Goal: Task Accomplishment & Management: Complete application form

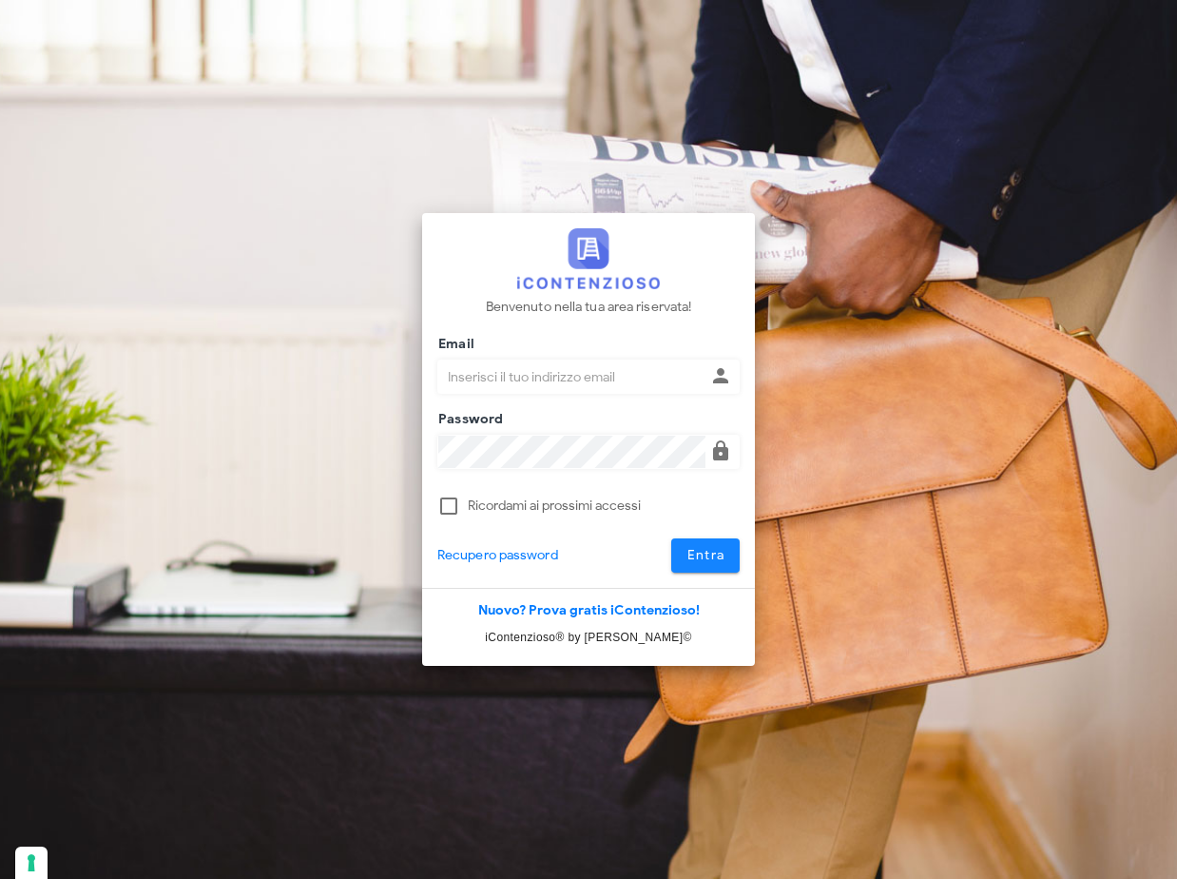
type input "claudio.nascimben@studionascimben.it"
click at [704, 560] on span "Entra" at bounding box center [706, 555] width 39 height 16
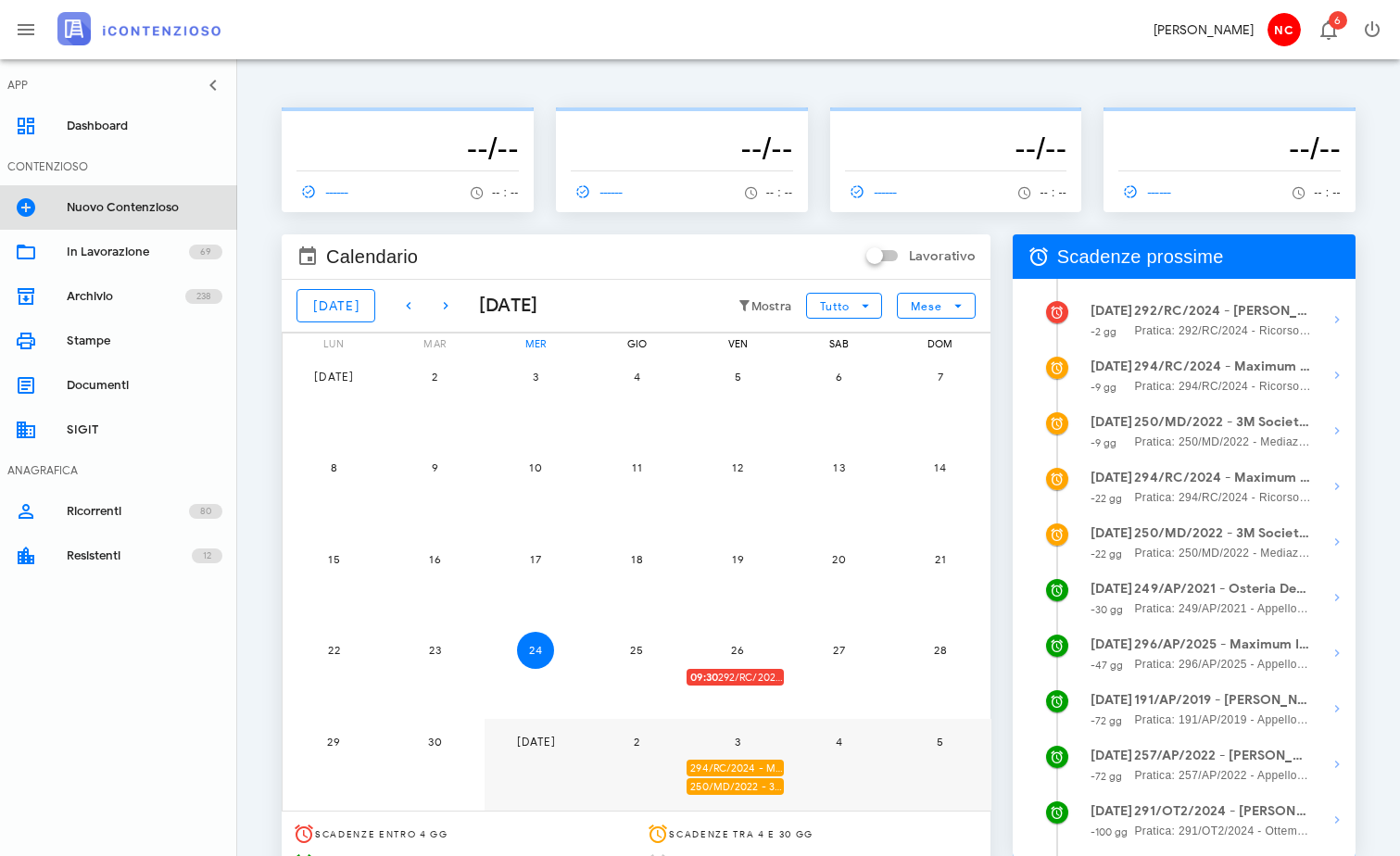
click at [95, 211] on div "Nuovo Contenzioso" at bounding box center [144, 206] width 156 height 15
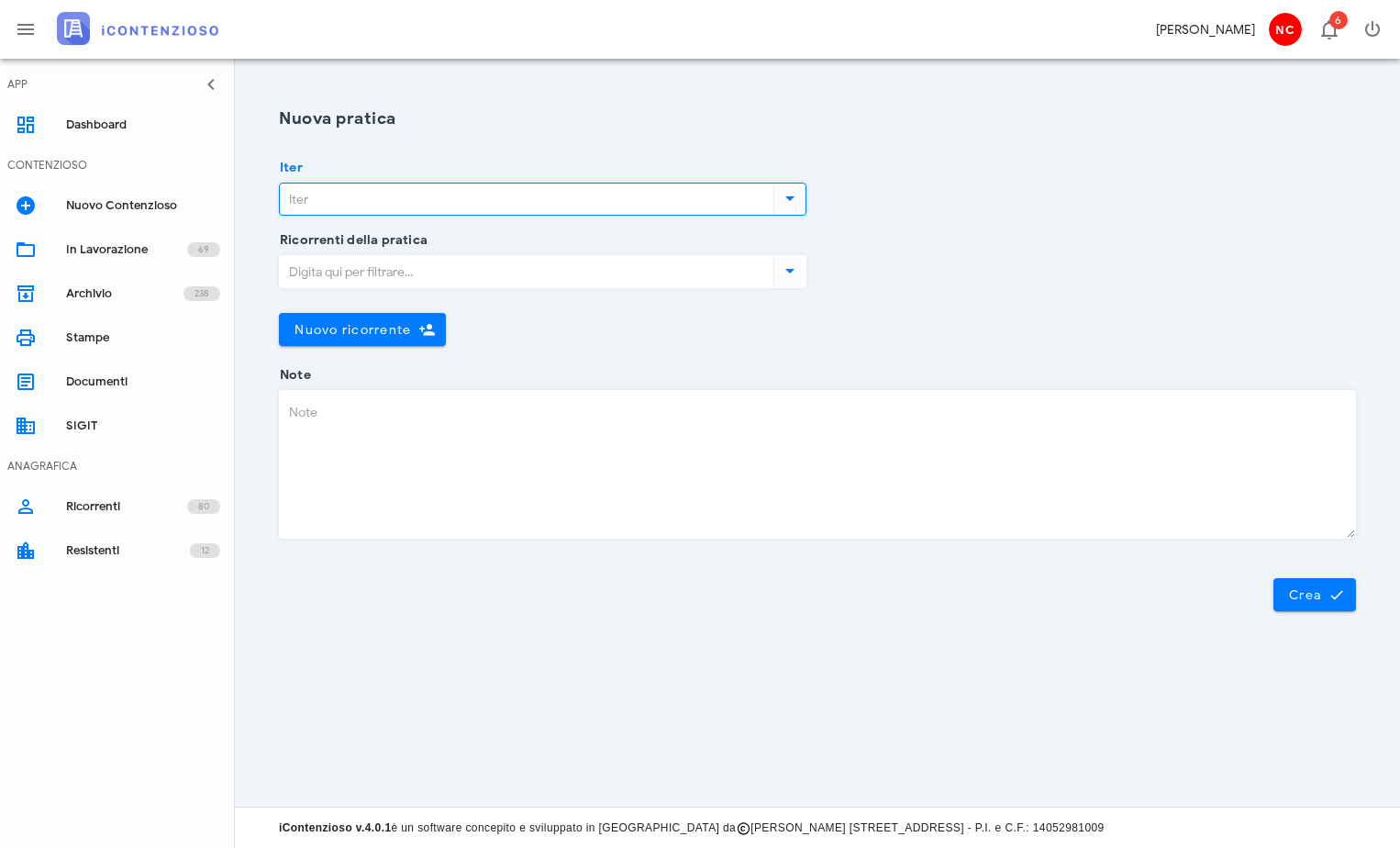
click at [434, 205] on input "Iter" at bounding box center [525, 199] width 490 height 31
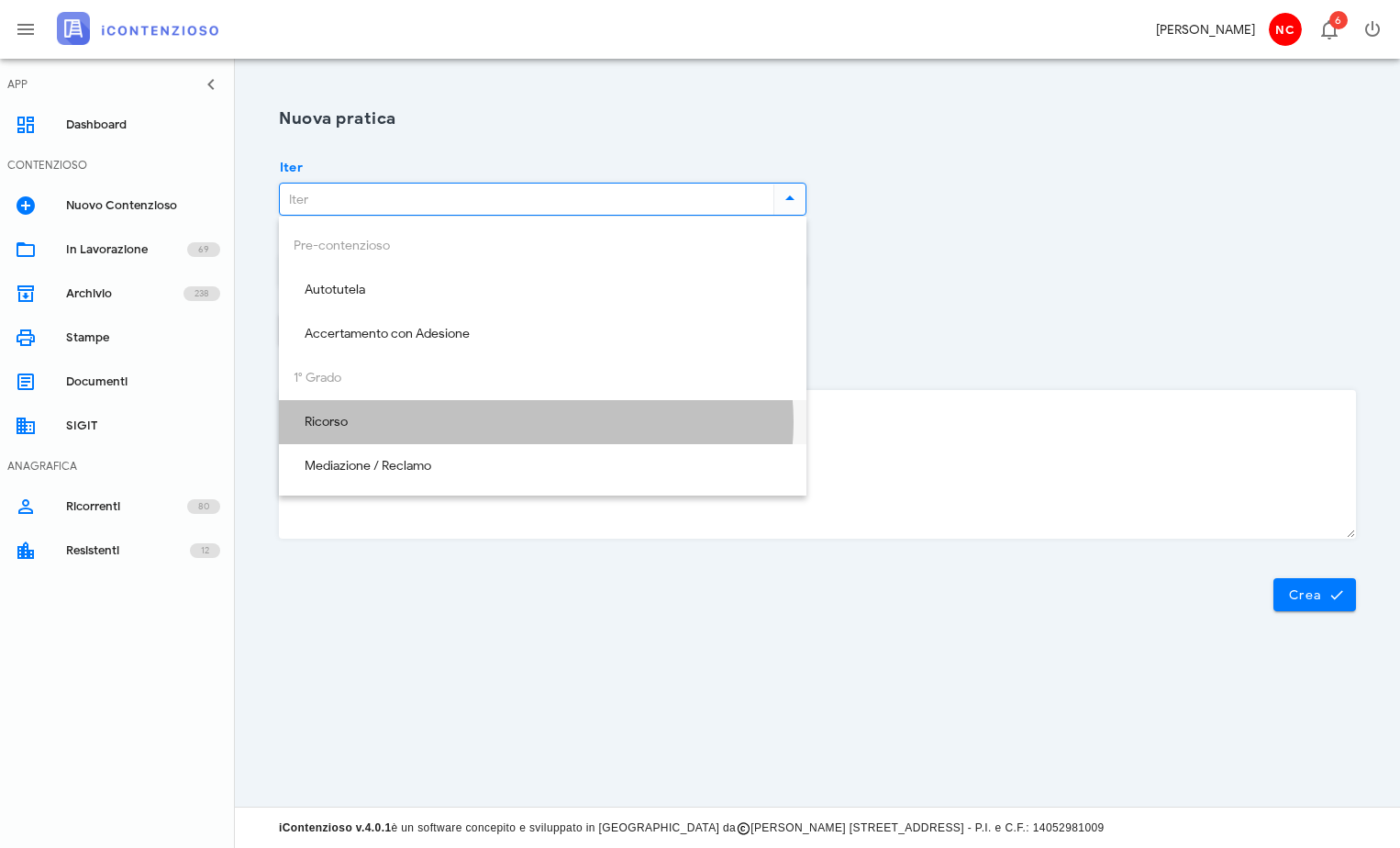
click at [386, 421] on div "Ricorso" at bounding box center [542, 423] width 498 height 15
type input "Ricorso"
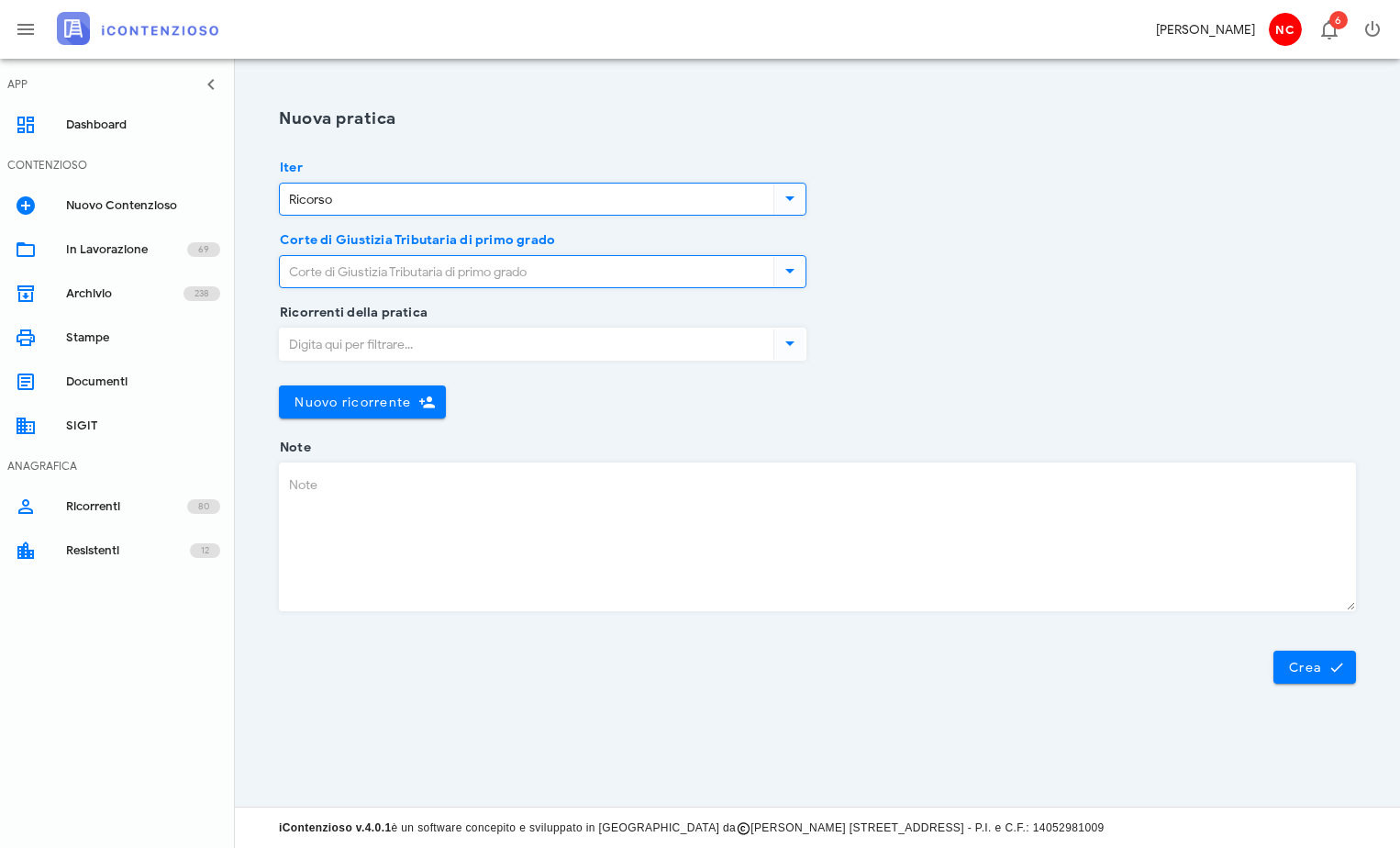
click at [384, 278] on input "Corte di Giustizia Tributaria di primo grado" at bounding box center [525, 271] width 490 height 31
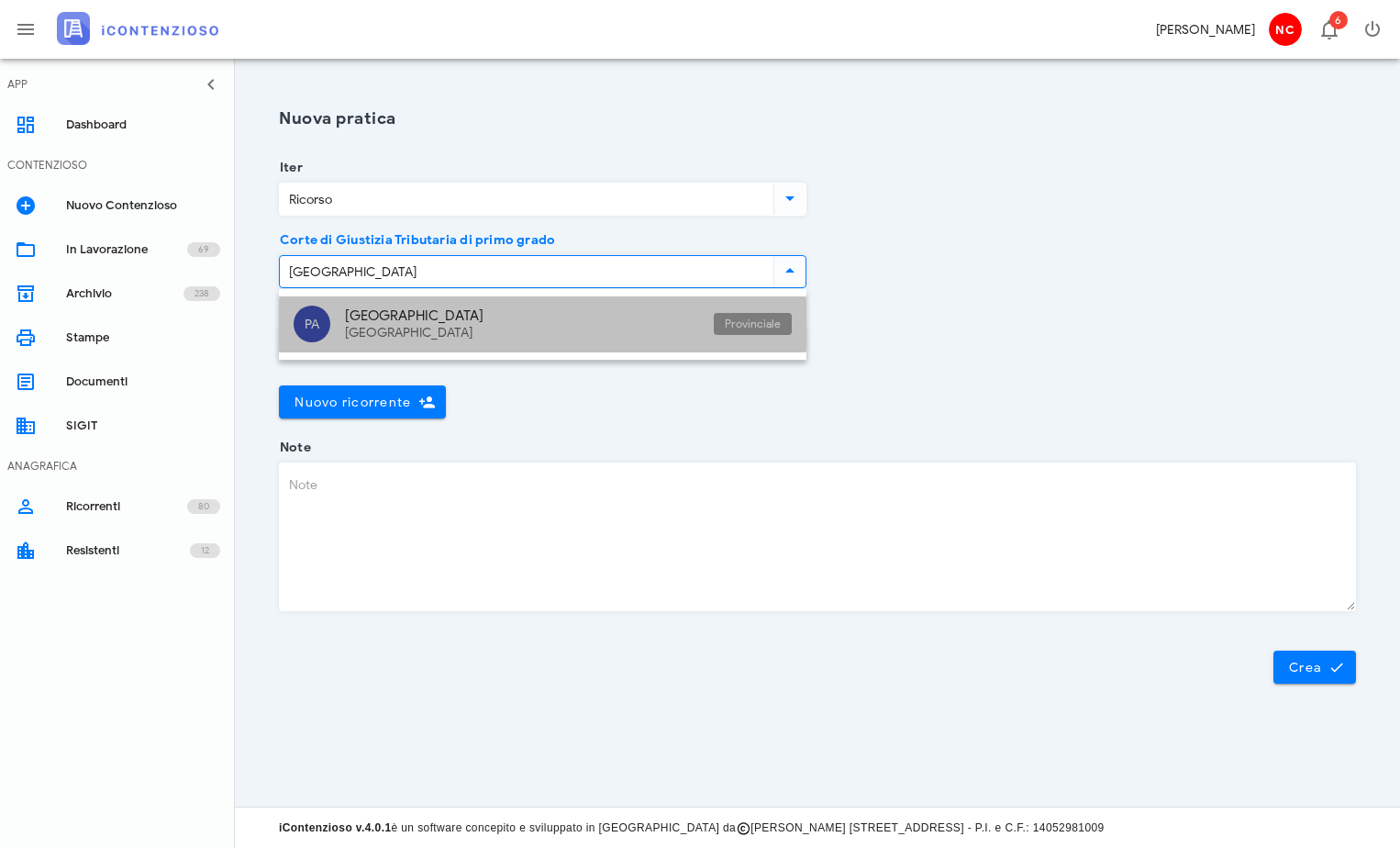
click at [384, 309] on div "[GEOGRAPHIC_DATA]" at bounding box center [522, 315] width 354 height 16
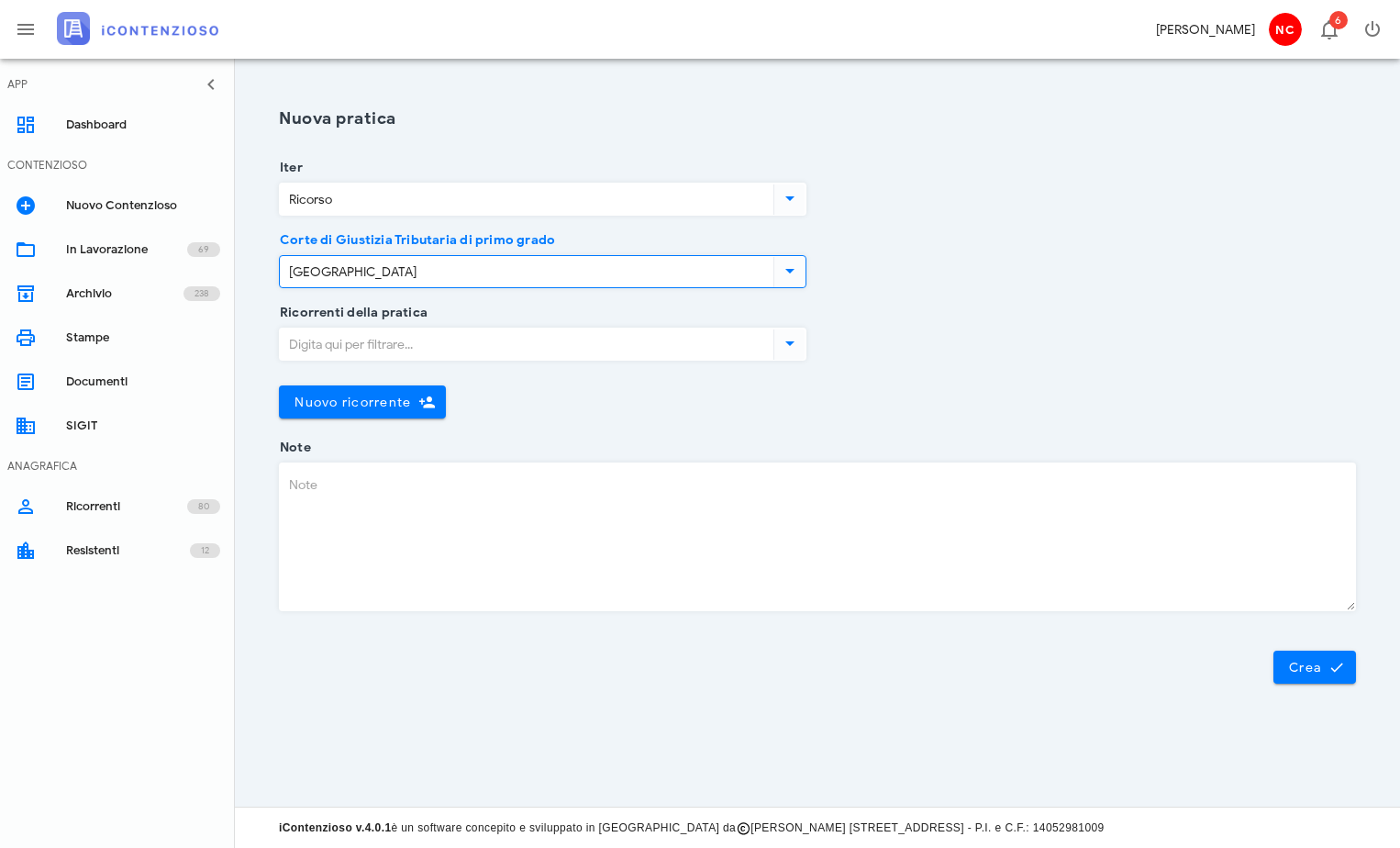
type input "[GEOGRAPHIC_DATA]"
click at [356, 345] on input "Ricorrenti della pratica" at bounding box center [525, 343] width 490 height 31
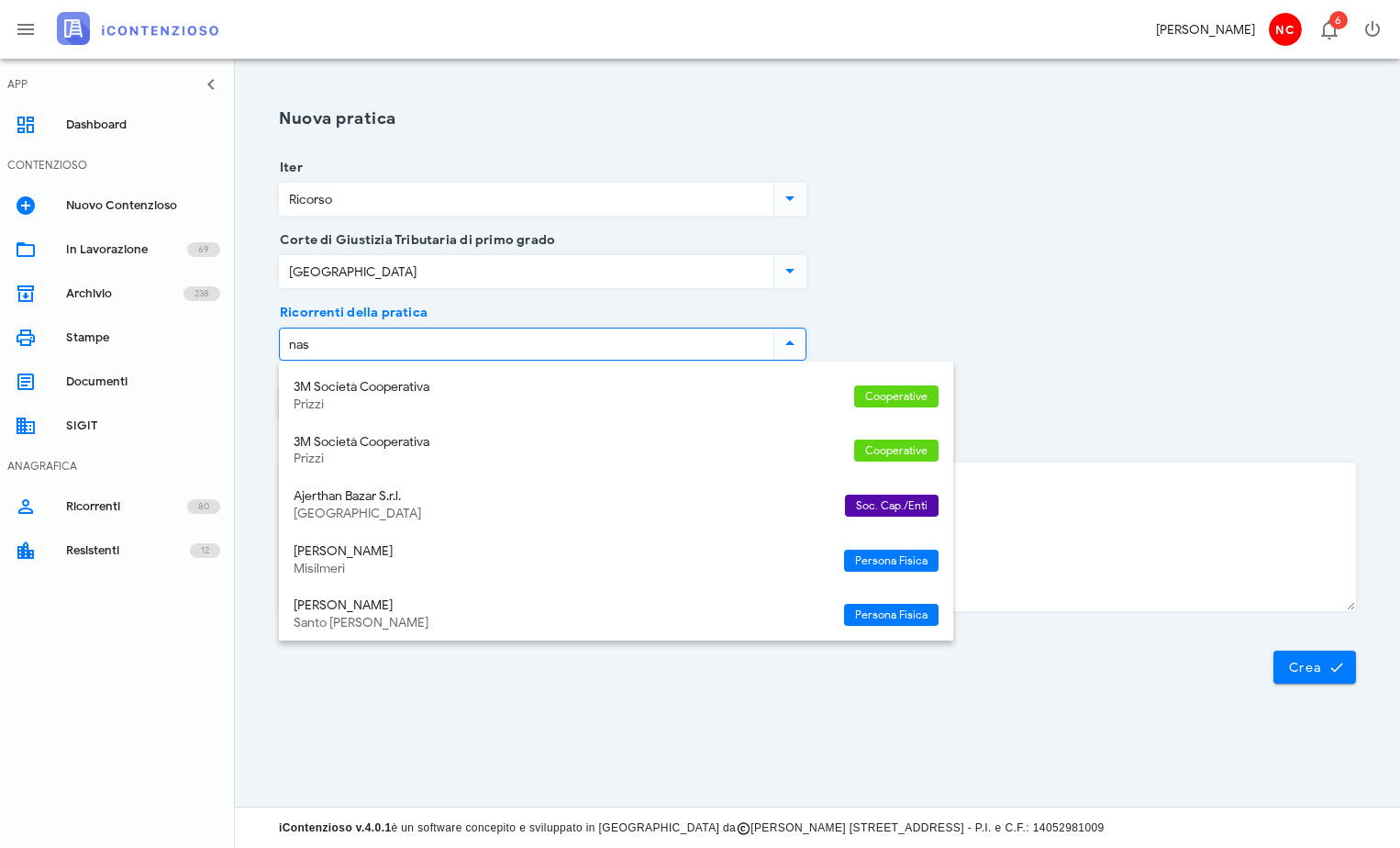
type input "nasc"
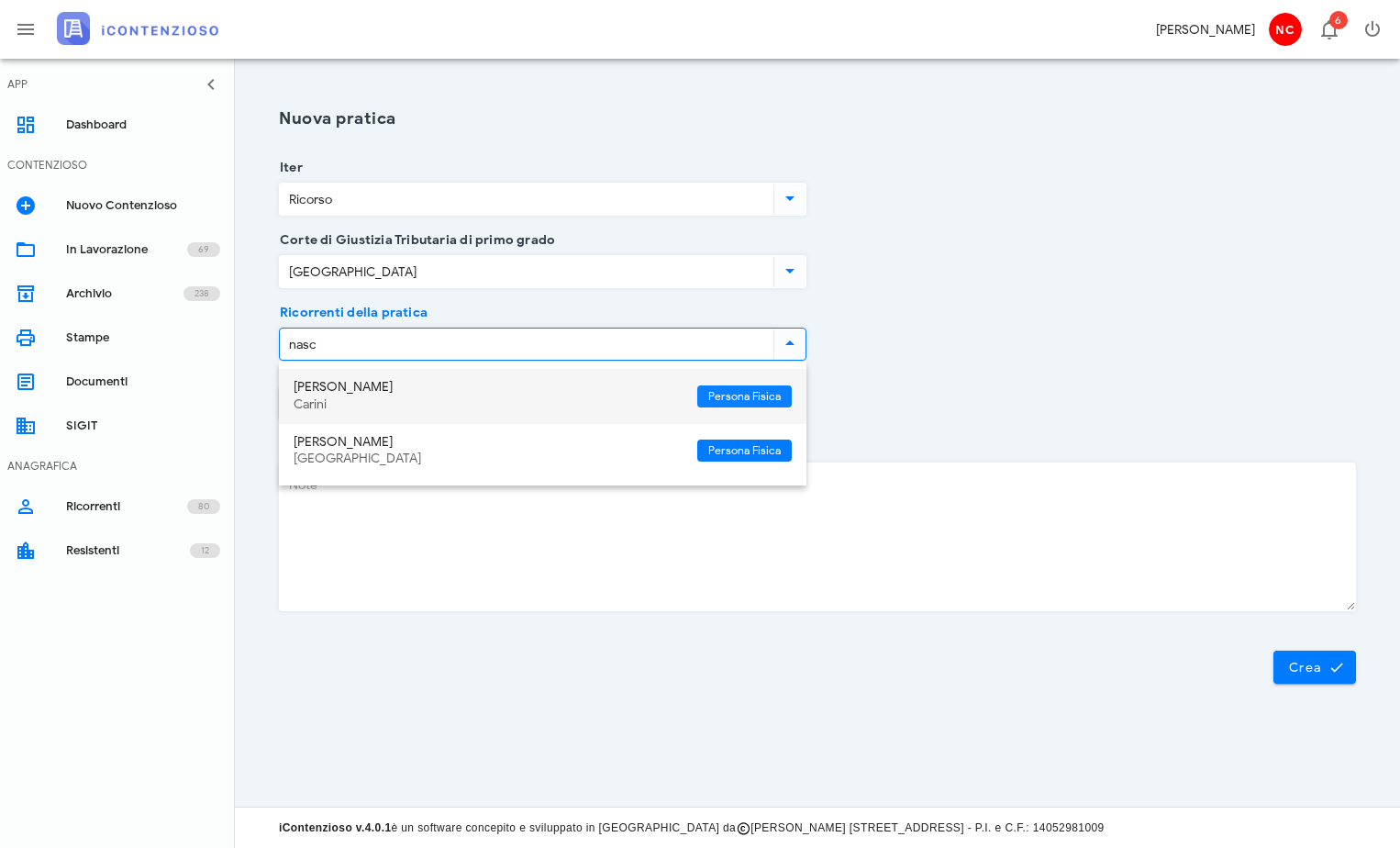
click at [736, 399] on span "Persona Fisica" at bounding box center [744, 396] width 72 height 22
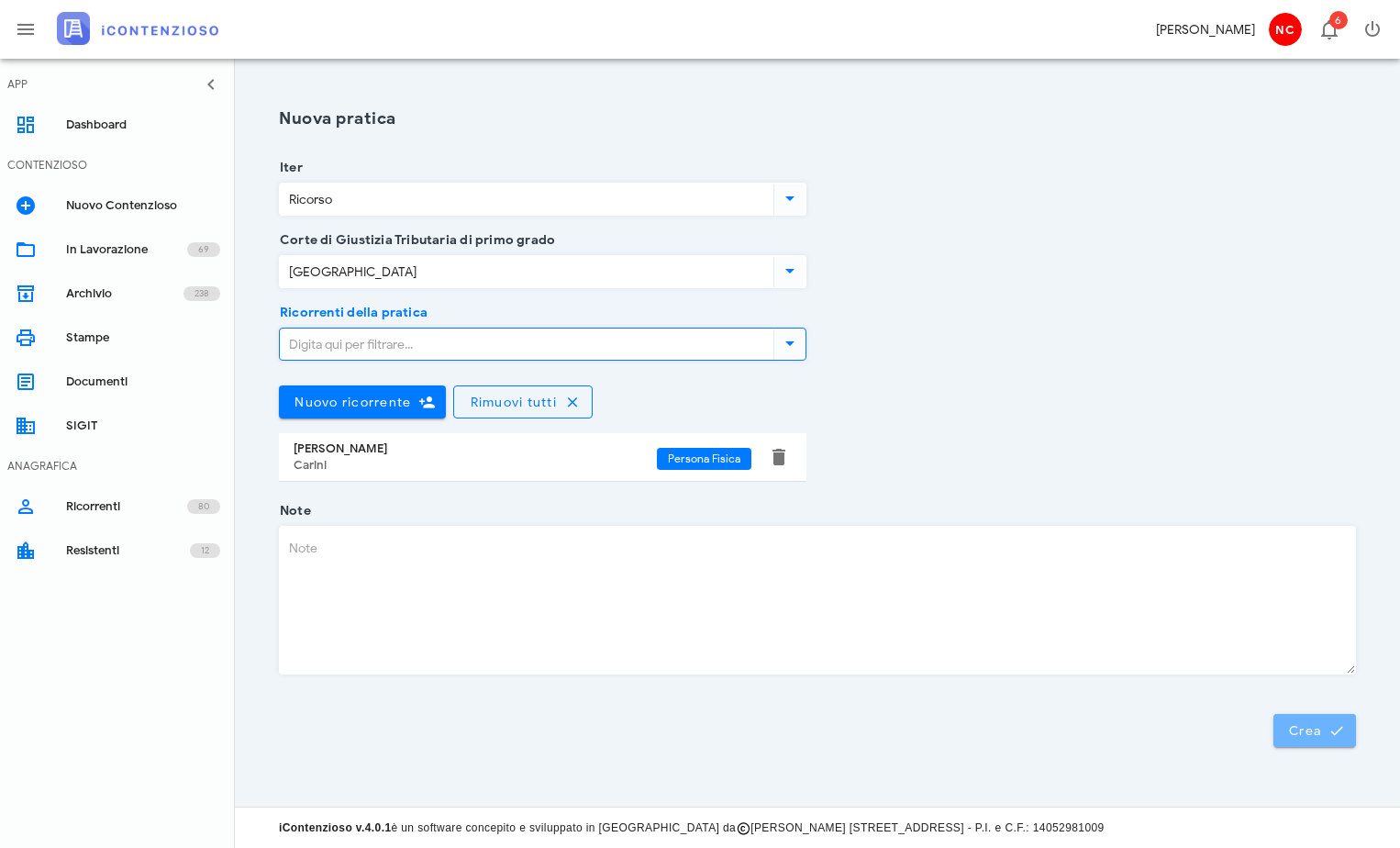
click at [1292, 738] on span "Crea" at bounding box center [1314, 729] width 53 height 16
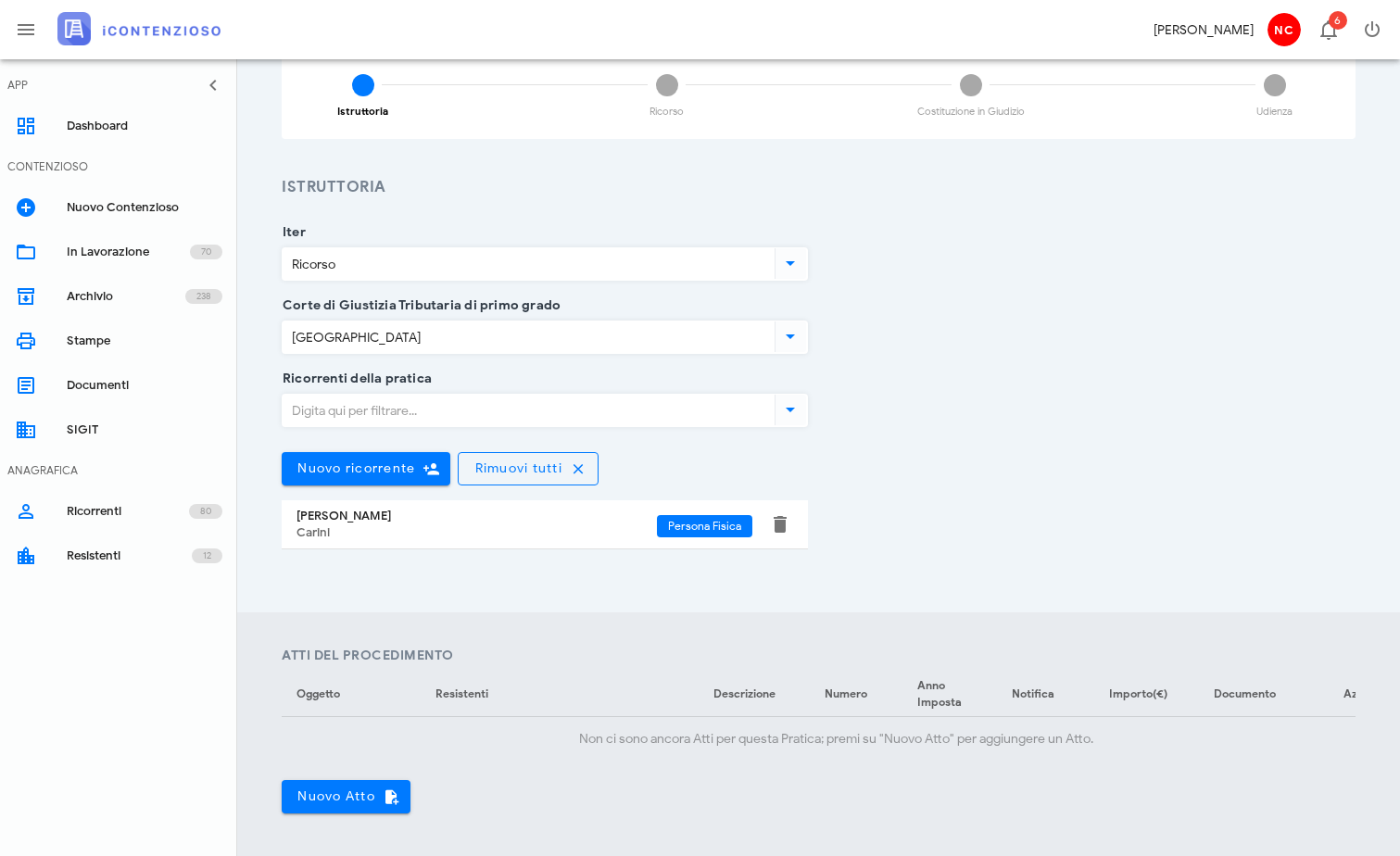
scroll to position [278, 0]
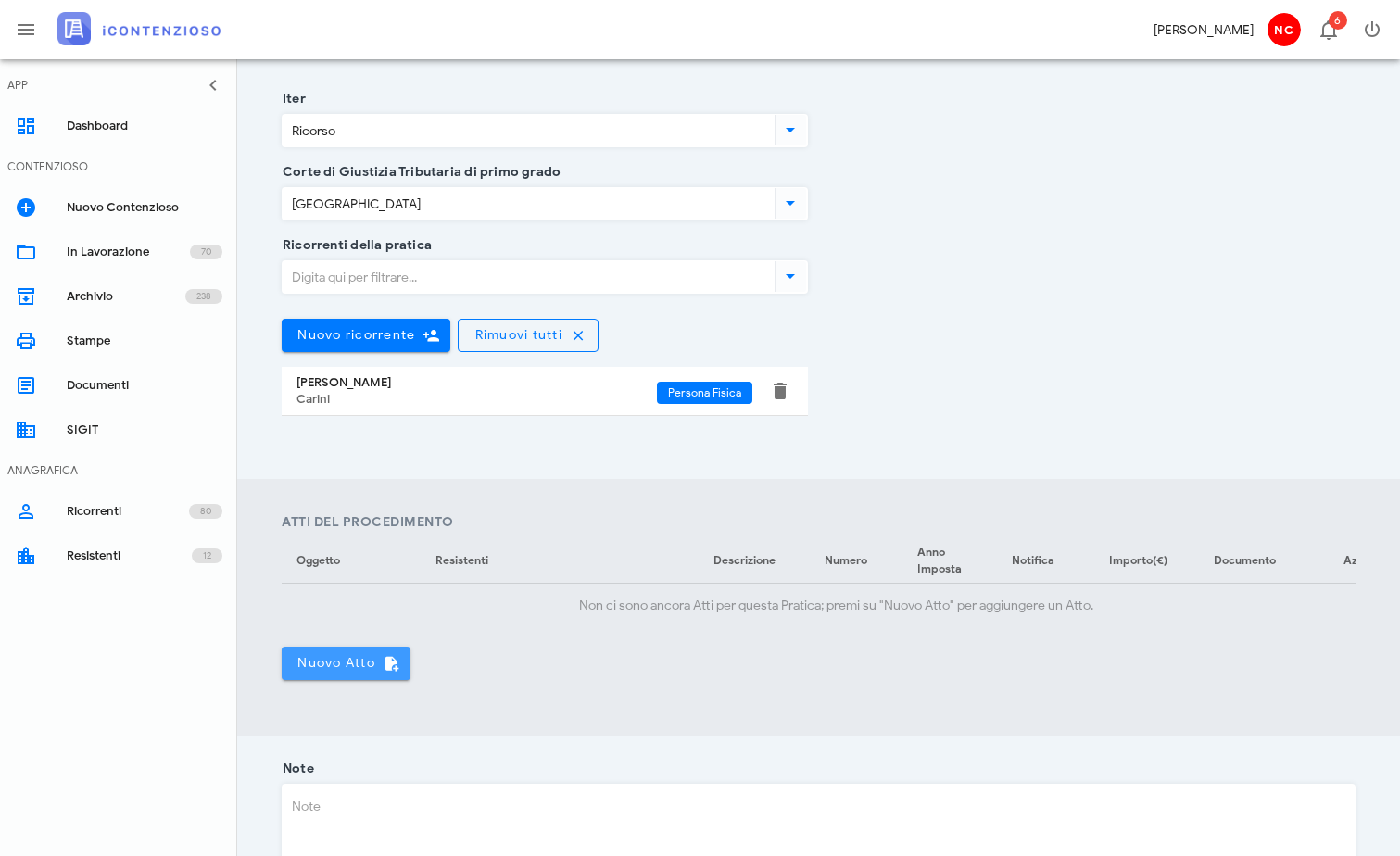
click at [353, 670] on span "Nuovo Atto" at bounding box center [346, 662] width 99 height 17
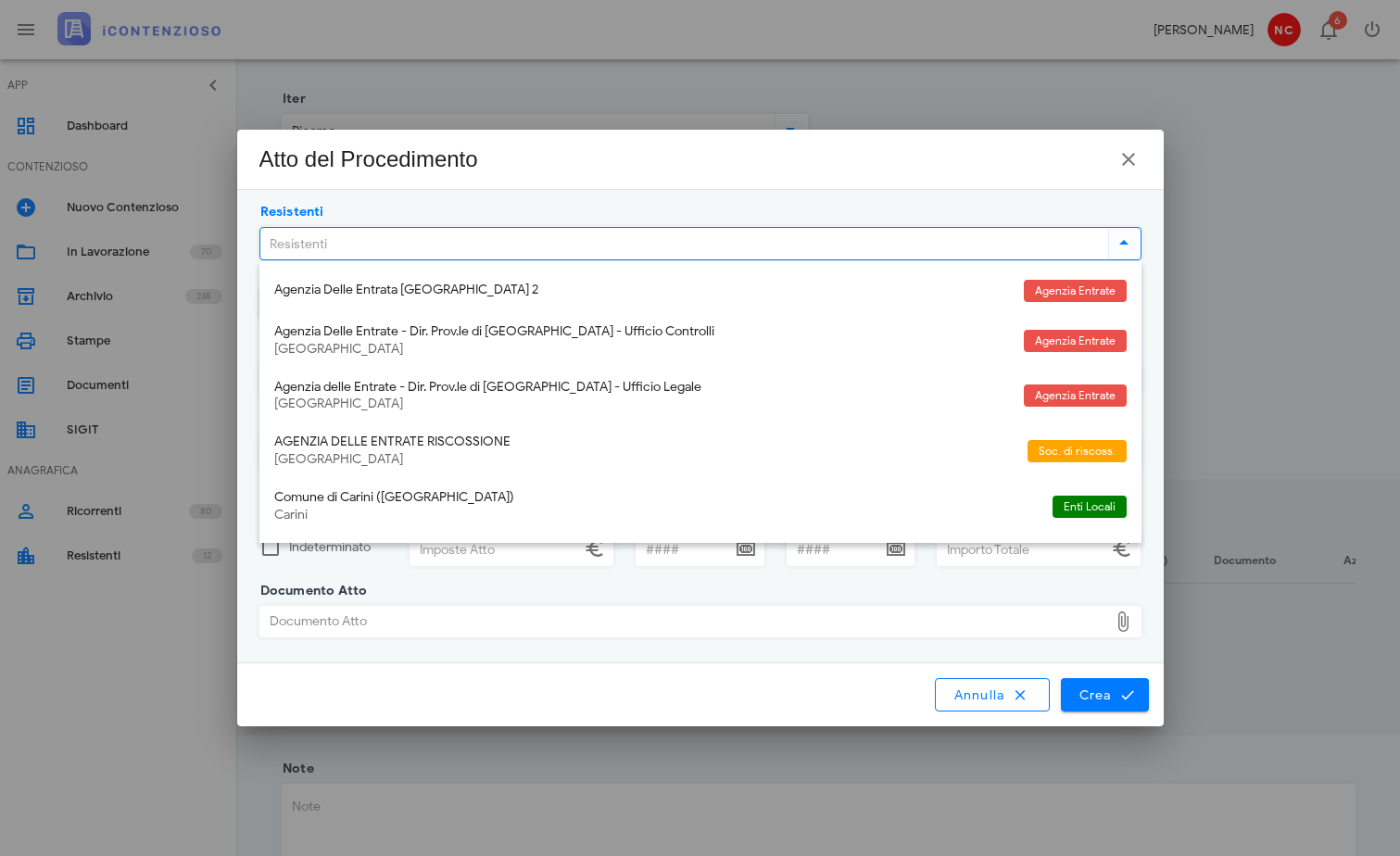
click at [385, 239] on input "Resistenti" at bounding box center [682, 243] width 844 height 31
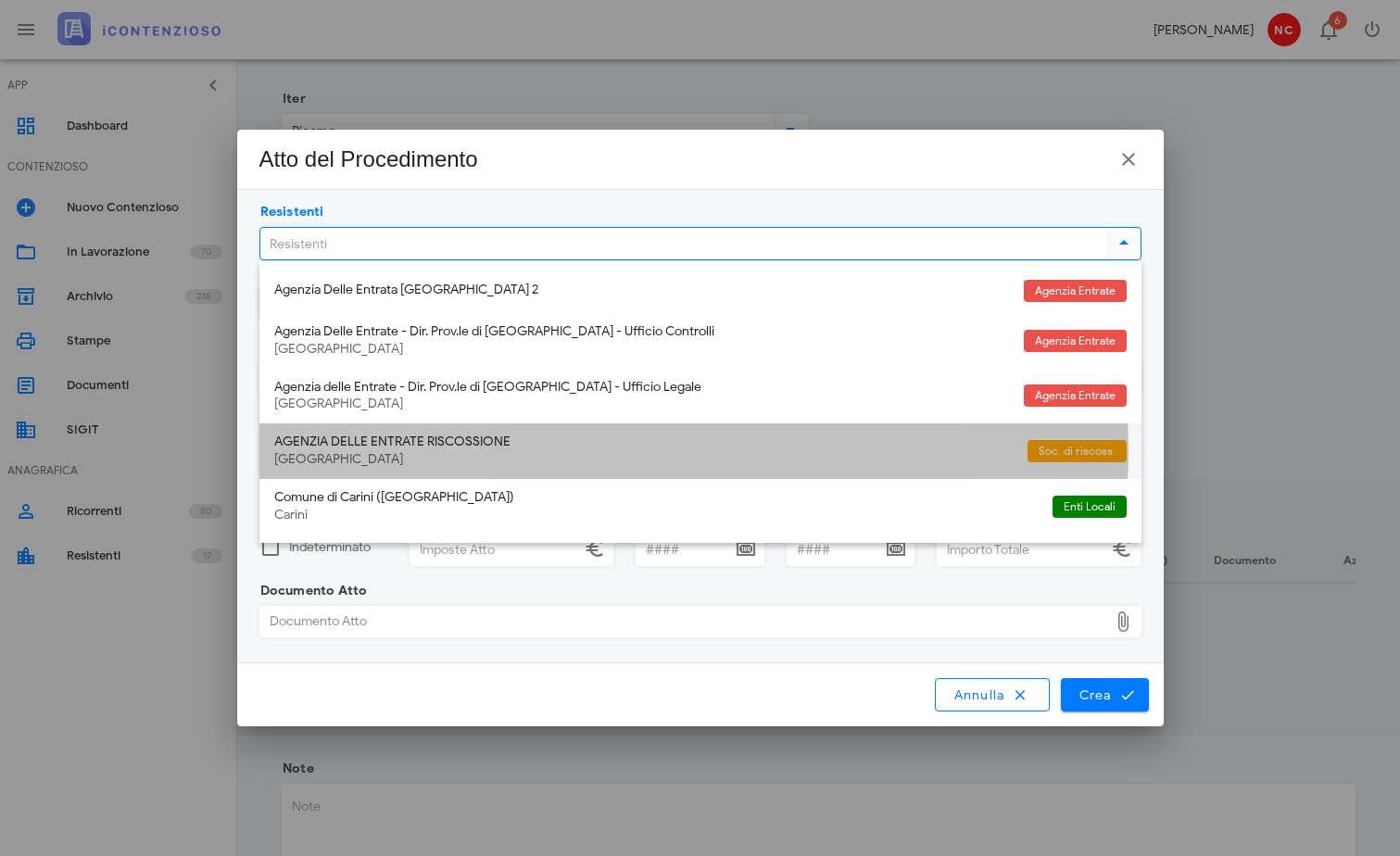
click at [489, 443] on div "AGENZIA DELLE ENTRATE RISCOSSIONE" at bounding box center [643, 442] width 738 height 16
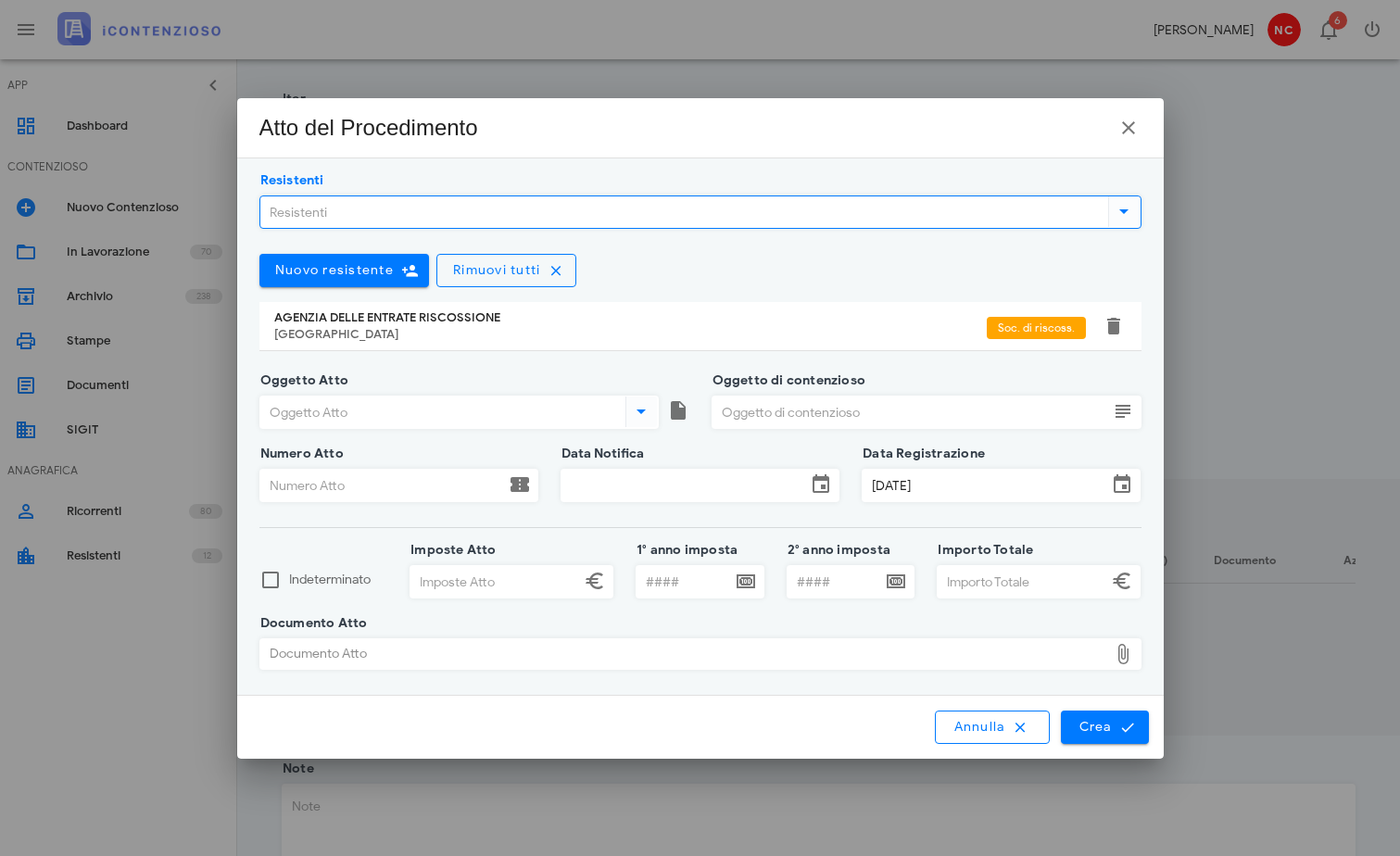
click at [648, 408] on icon at bounding box center [641, 411] width 22 height 22
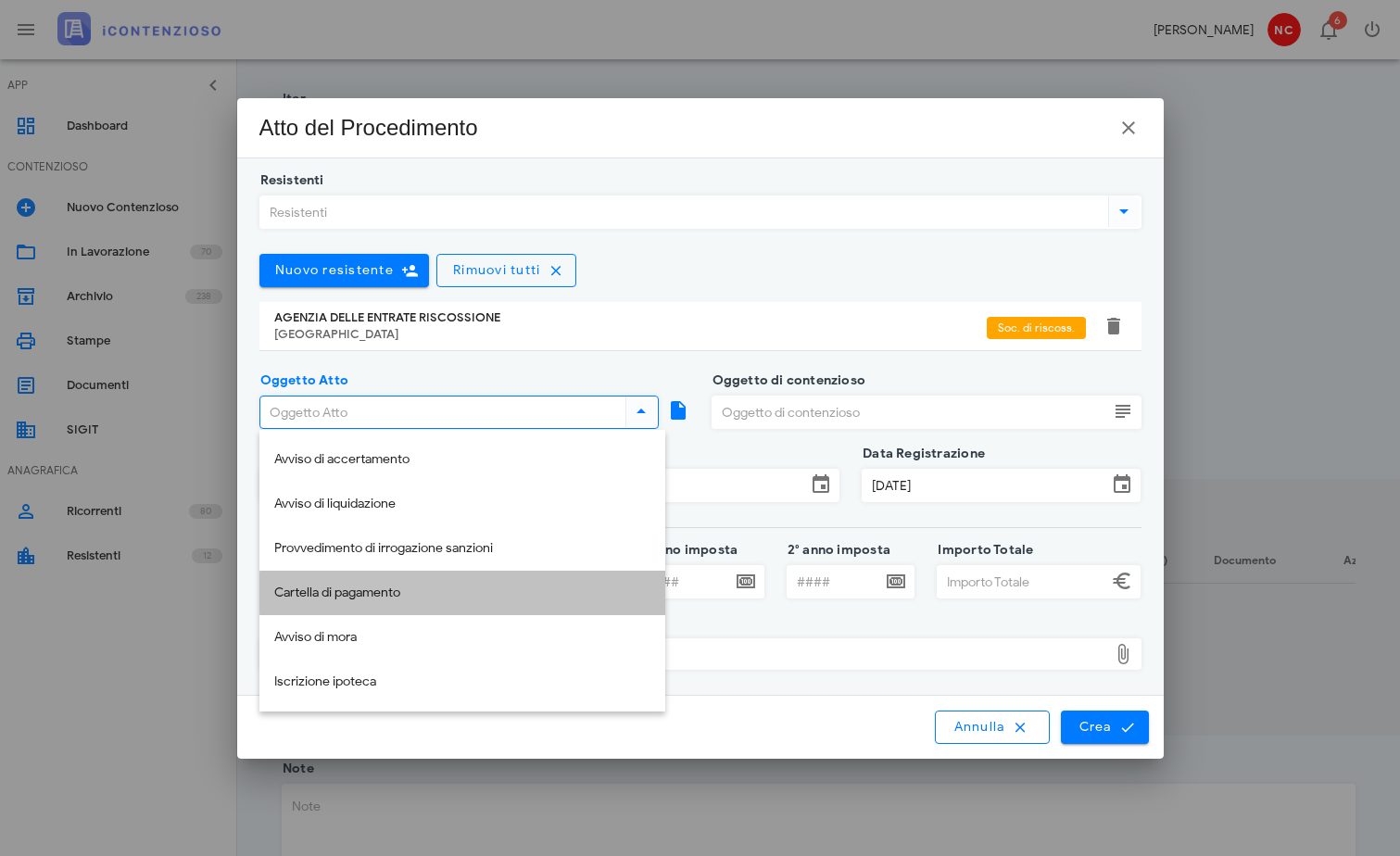
click at [375, 585] on div "Cartella di pagamento" at bounding box center [462, 593] width 376 height 16
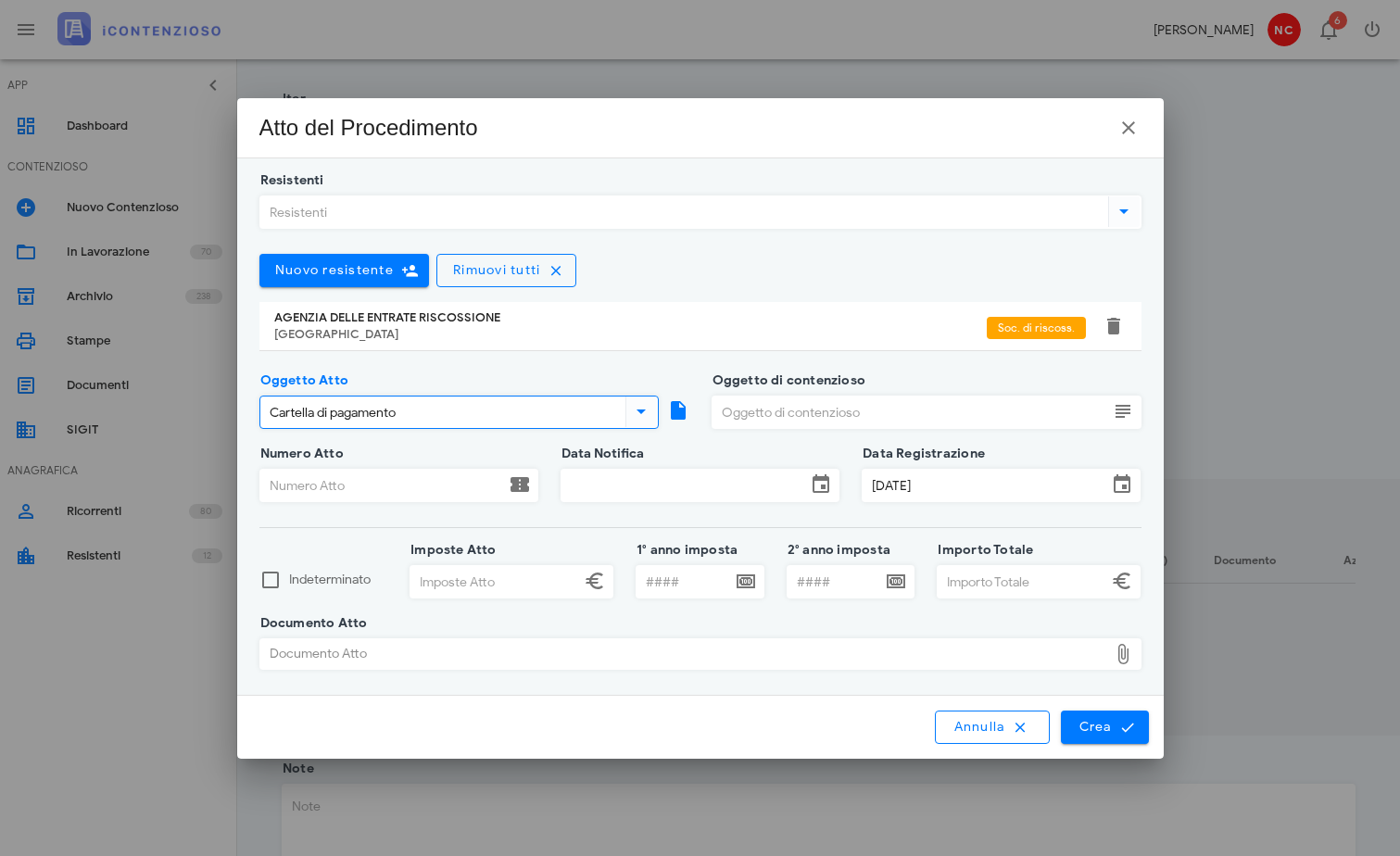
click at [643, 414] on icon at bounding box center [641, 411] width 22 height 22
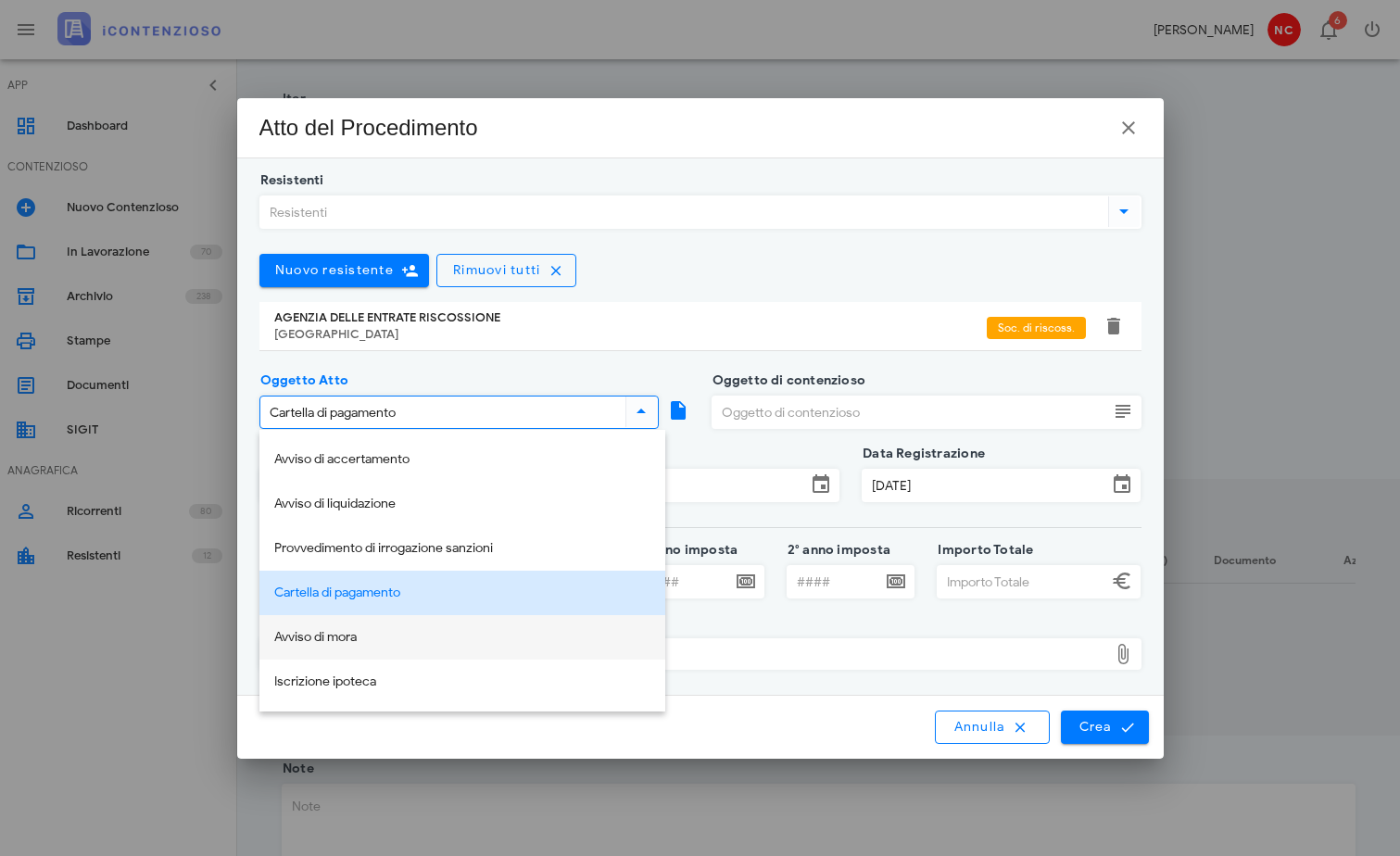
click at [359, 646] on div "Avviso di mora" at bounding box center [462, 637] width 376 height 38
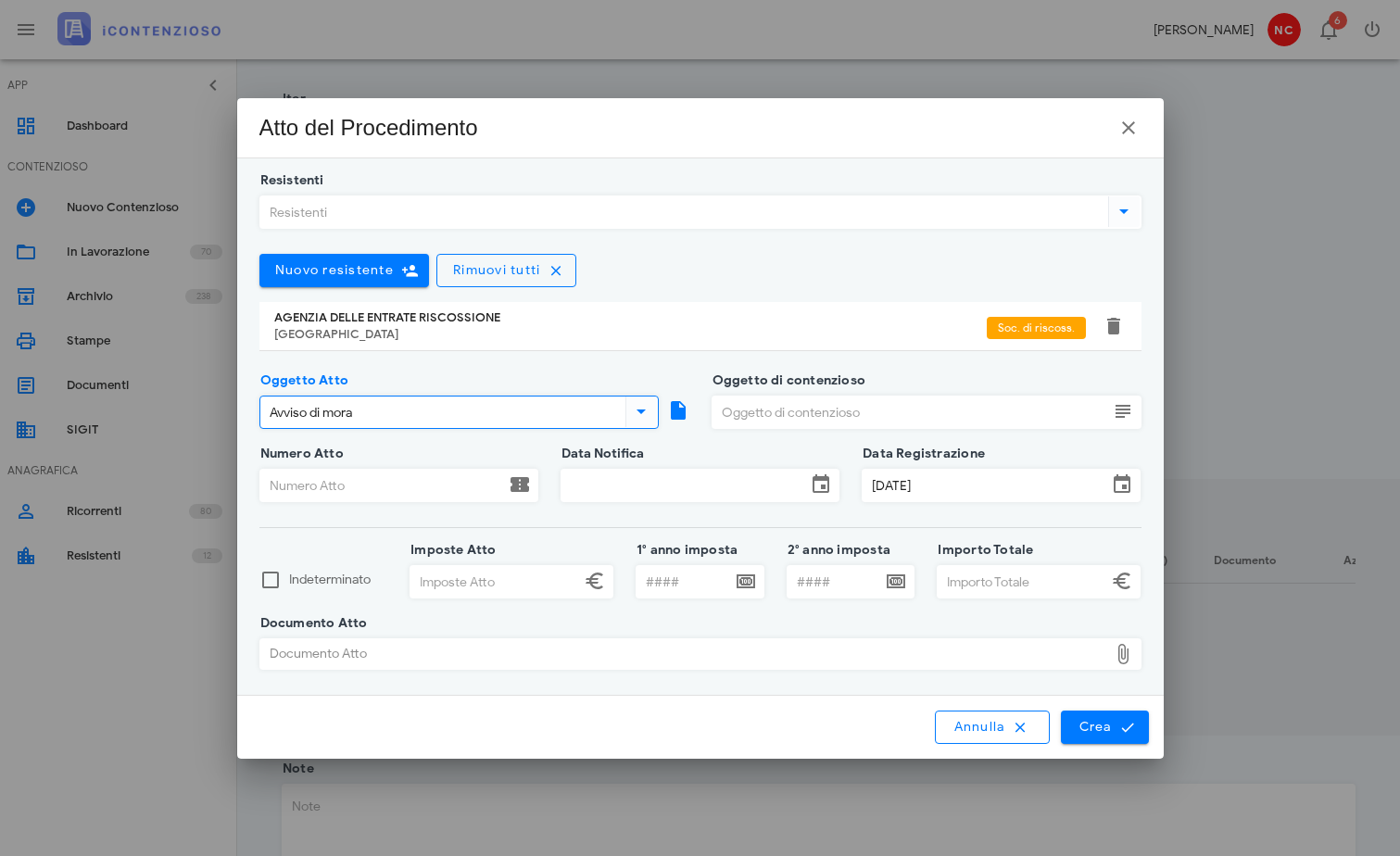
drag, startPoint x: 526, startPoint y: 422, endPoint x: 204, endPoint y: 415, distance: 322.1
click at [204, 415] on div "APP Dashboard CONTENZIOSO Nuovo Contenzioso In Lavorazione 70 Archivio 238 Stam…" at bounding box center [700, 419] width 1400 height 1393
type input "Avviso di mora"
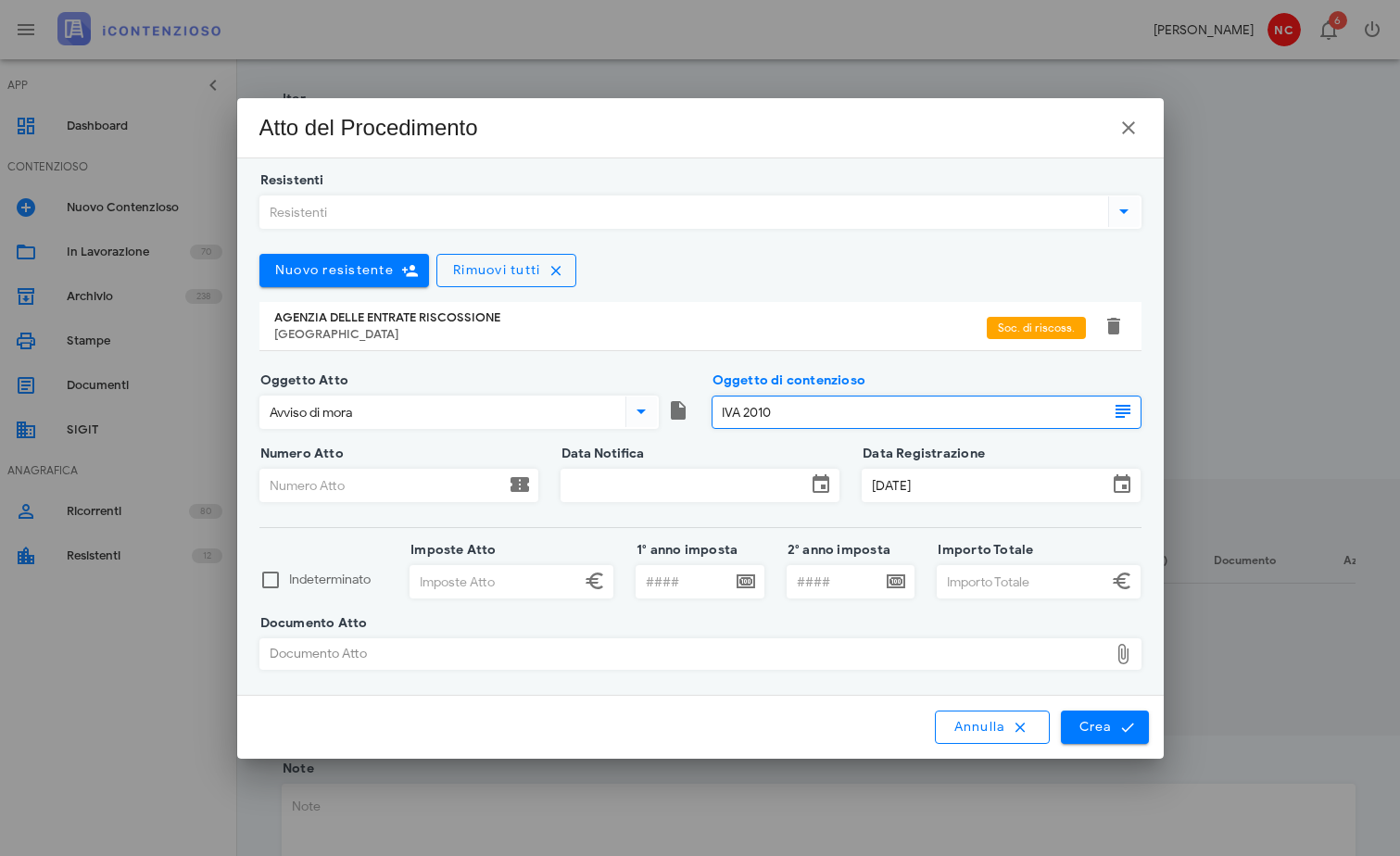
type input "IVA 2010"
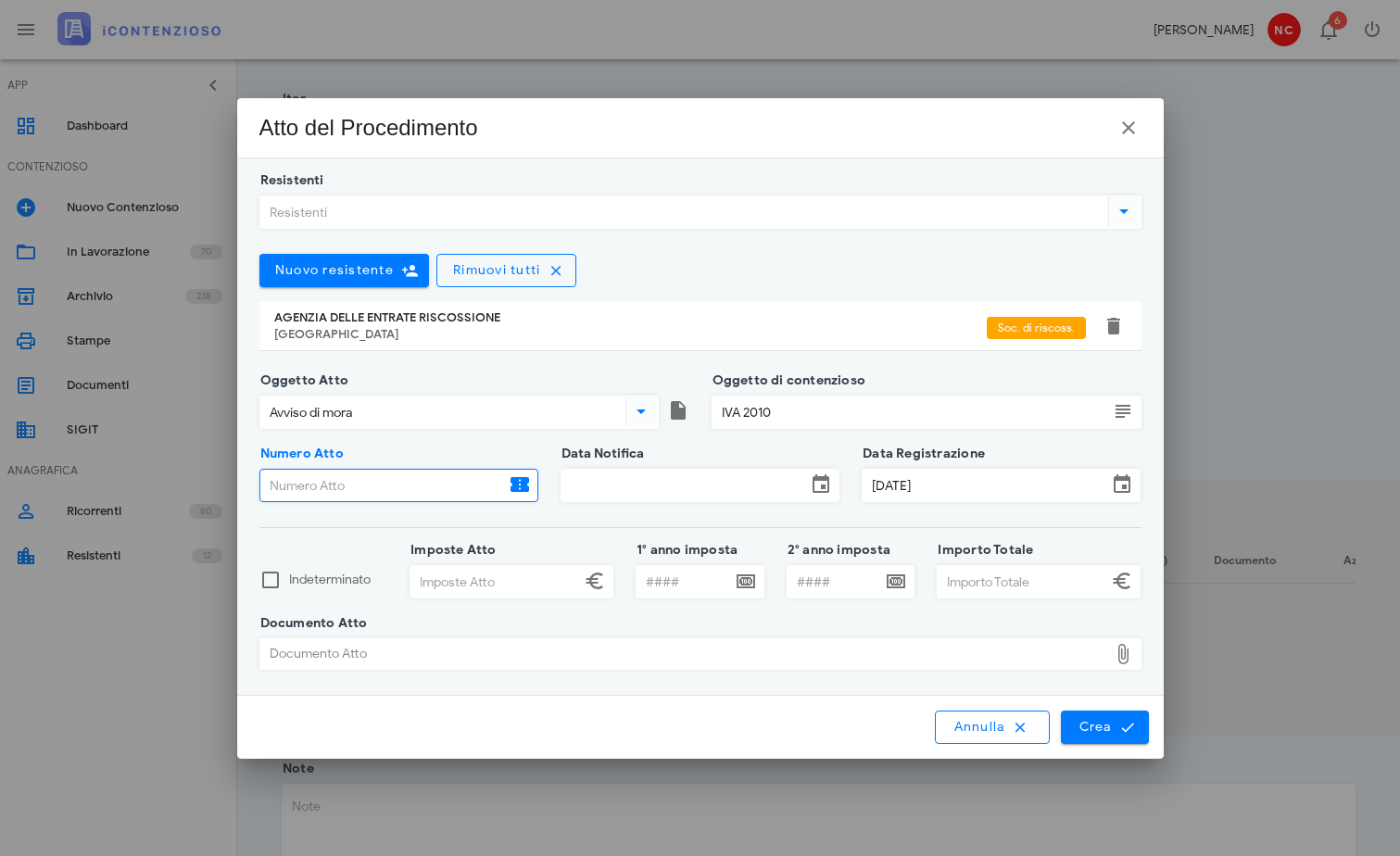
click at [394, 489] on input "Numero Atto" at bounding box center [382, 485] width 245 height 31
paste input "29620259033846585000"
type input "29620259033846585000"
click at [637, 484] on input "Data Notifica" at bounding box center [683, 485] width 245 height 31
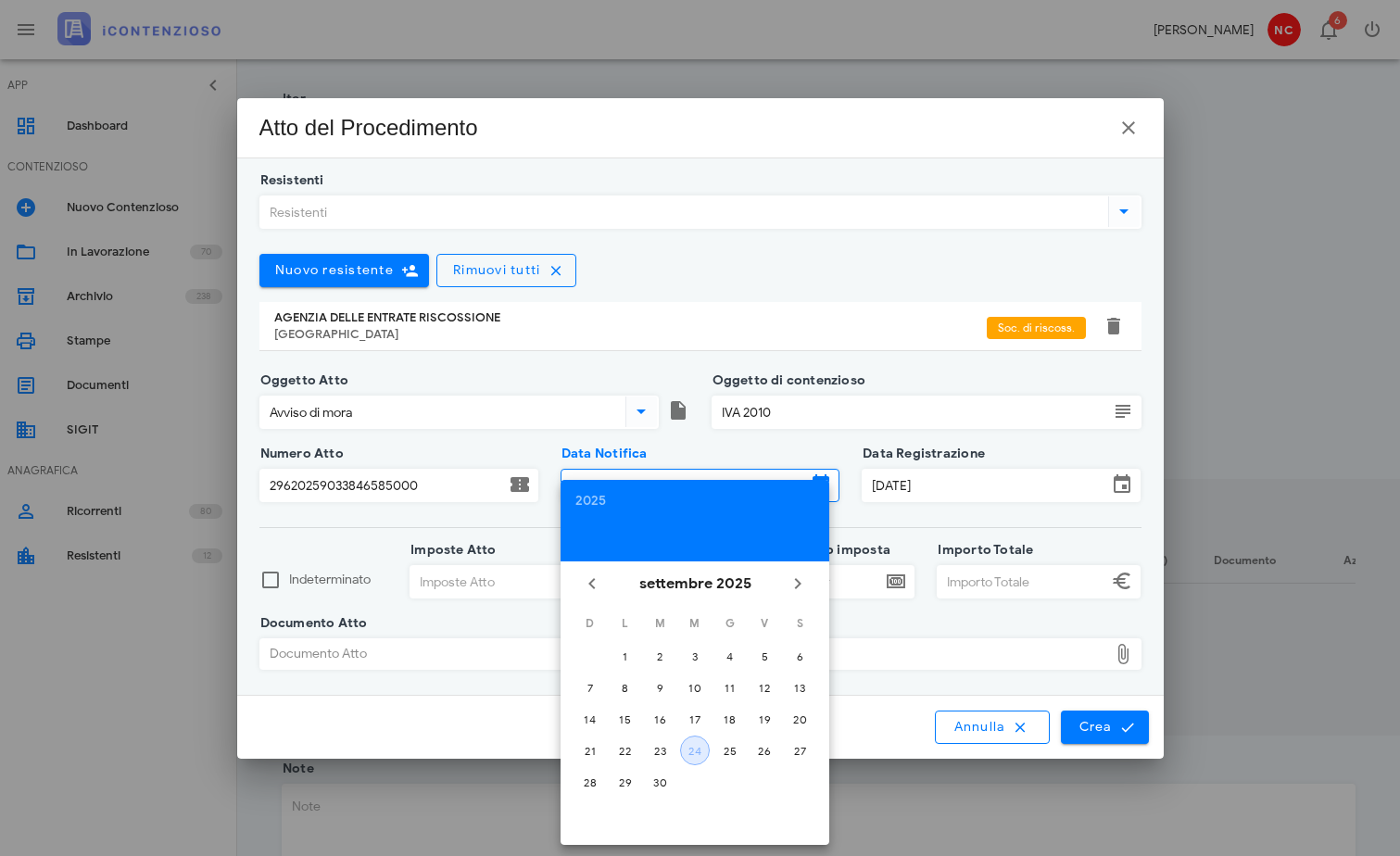
drag, startPoint x: 689, startPoint y: 747, endPoint x: 705, endPoint y: 719, distance: 32.2
click at [690, 746] on div "24" at bounding box center [695, 751] width 28 height 14
type input "[DATE]"
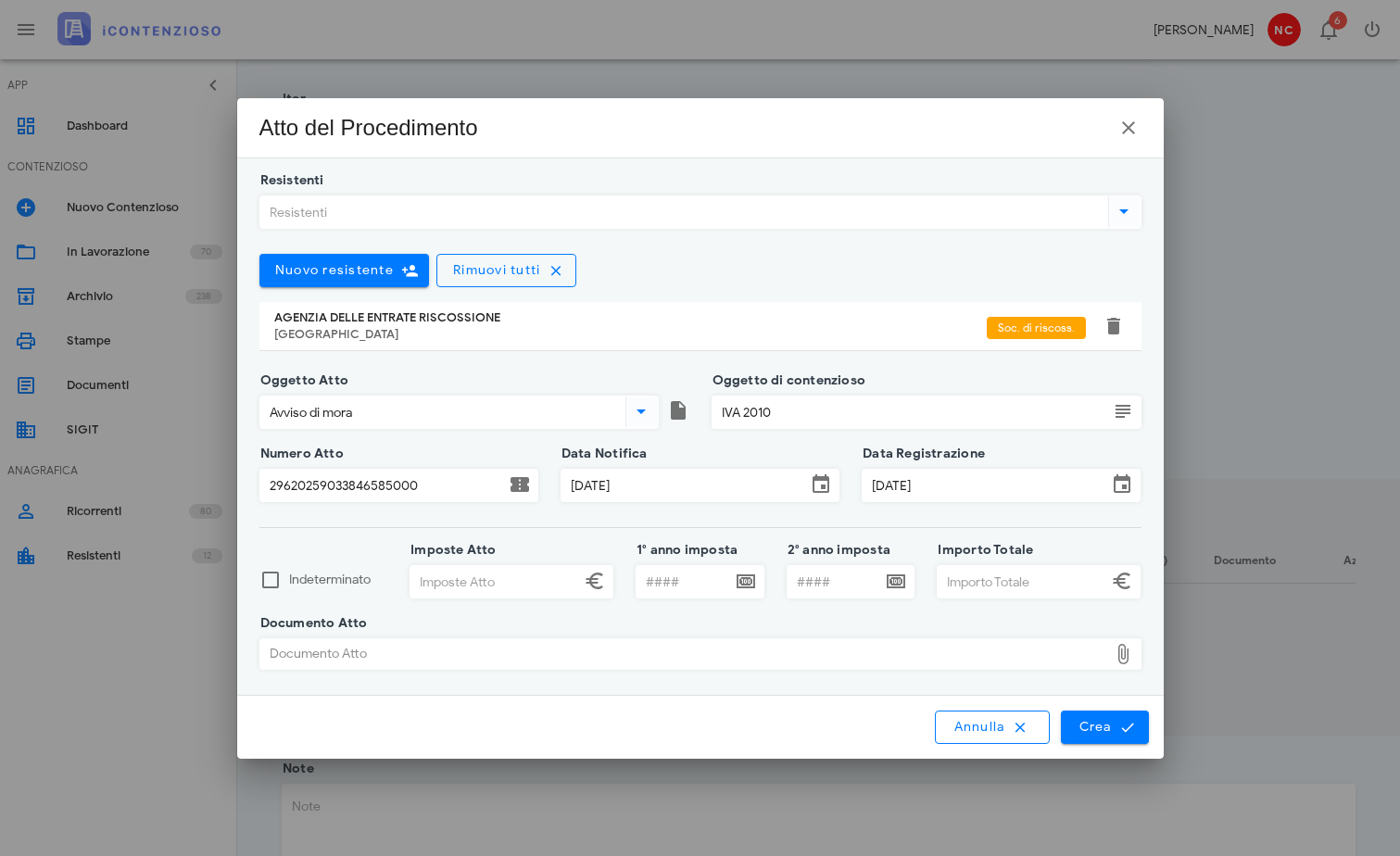
click at [674, 586] on input "1° anno imposta" at bounding box center [683, 581] width 95 height 31
type input "2010"
click at [507, 576] on input "Imposte Atto" at bounding box center [495, 581] width 170 height 31
type input "9.631,17"
type input "18.723,29"
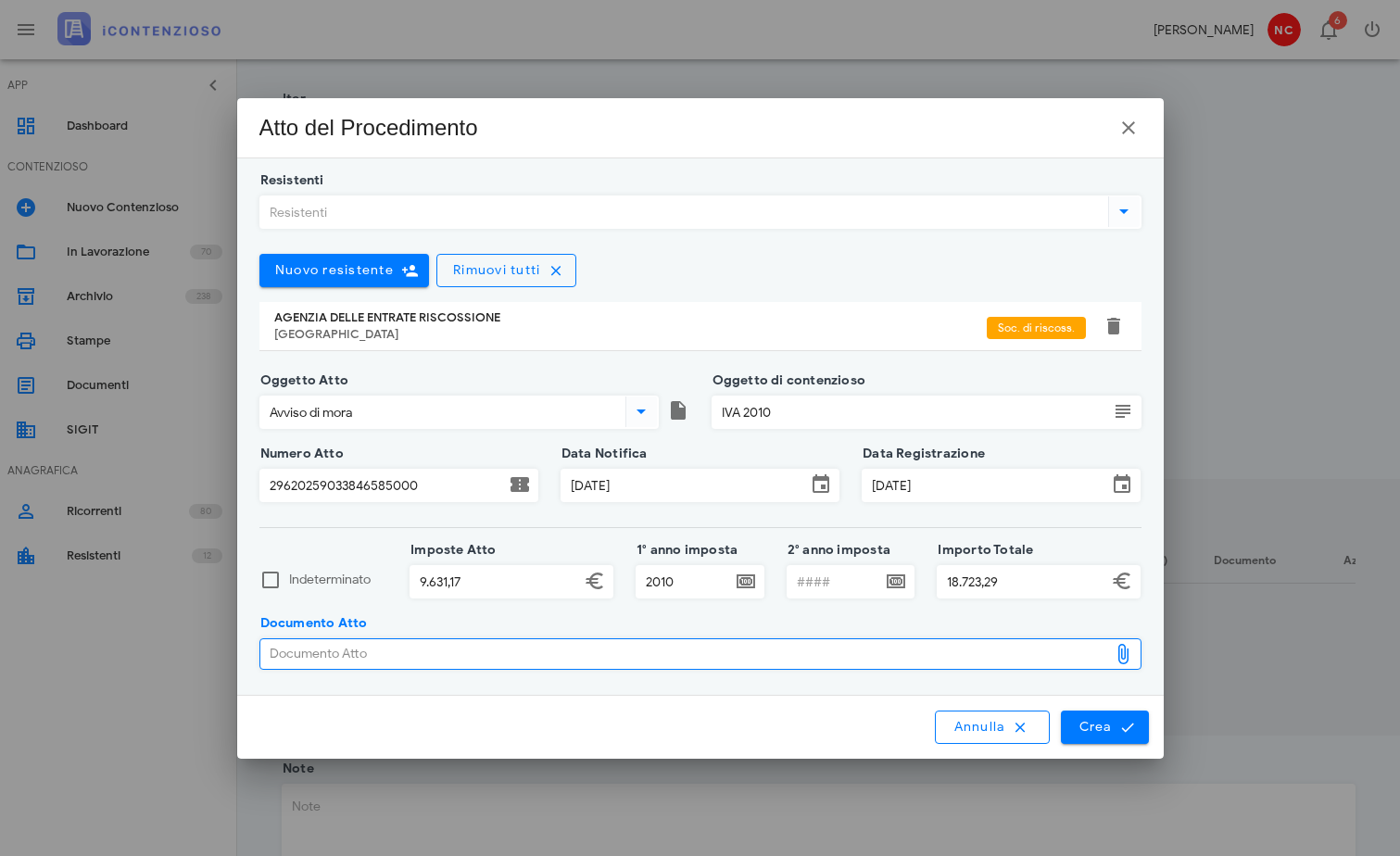
click at [1062, 651] on div "Documento Atto" at bounding box center [684, 653] width 848 height 29
type input "C:\fakepath\296-AVI-00007764-29620259033846585000-signed (002).pdf"
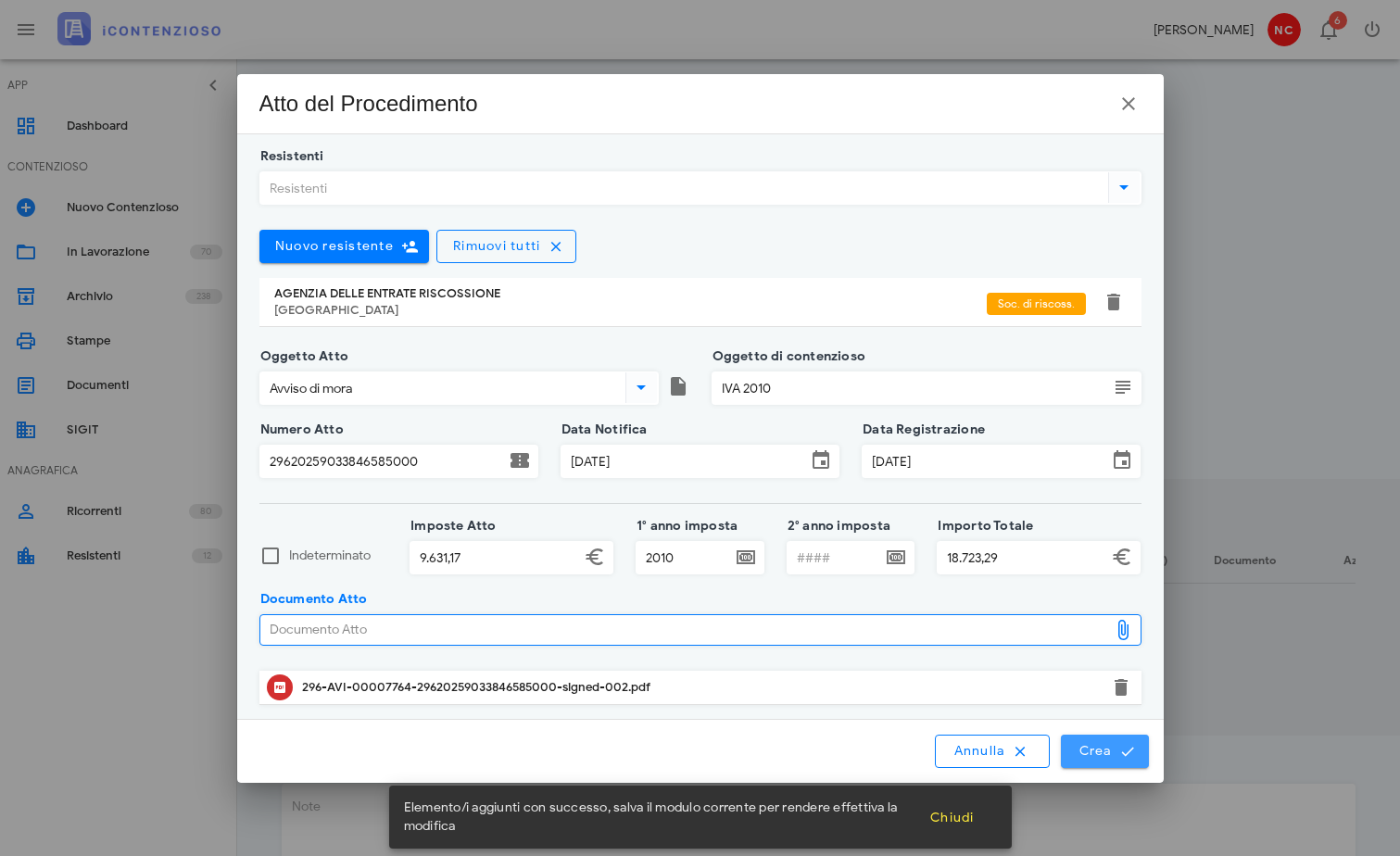
click at [1113, 745] on span "Crea" at bounding box center [1104, 751] width 54 height 17
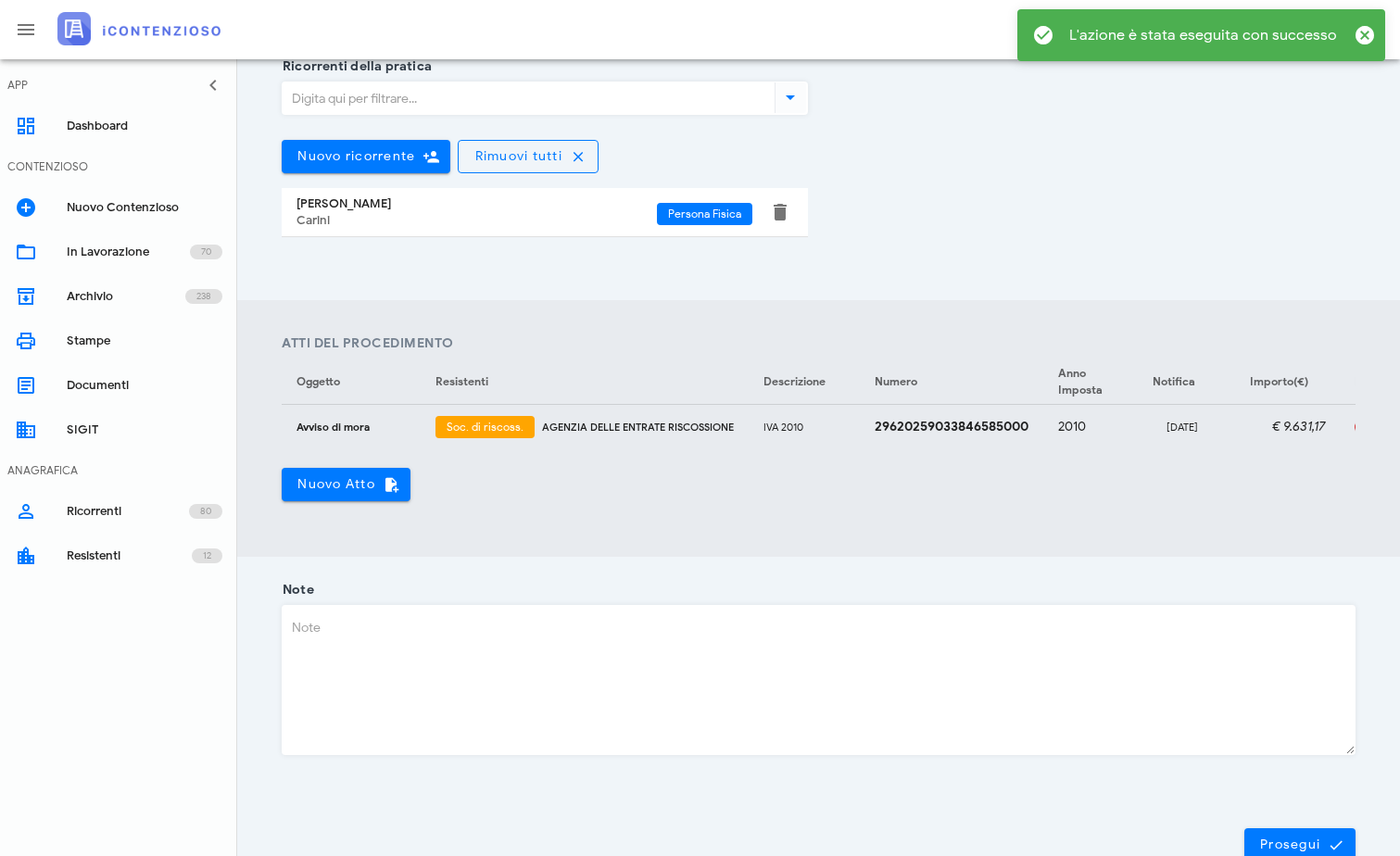
scroll to position [463, 0]
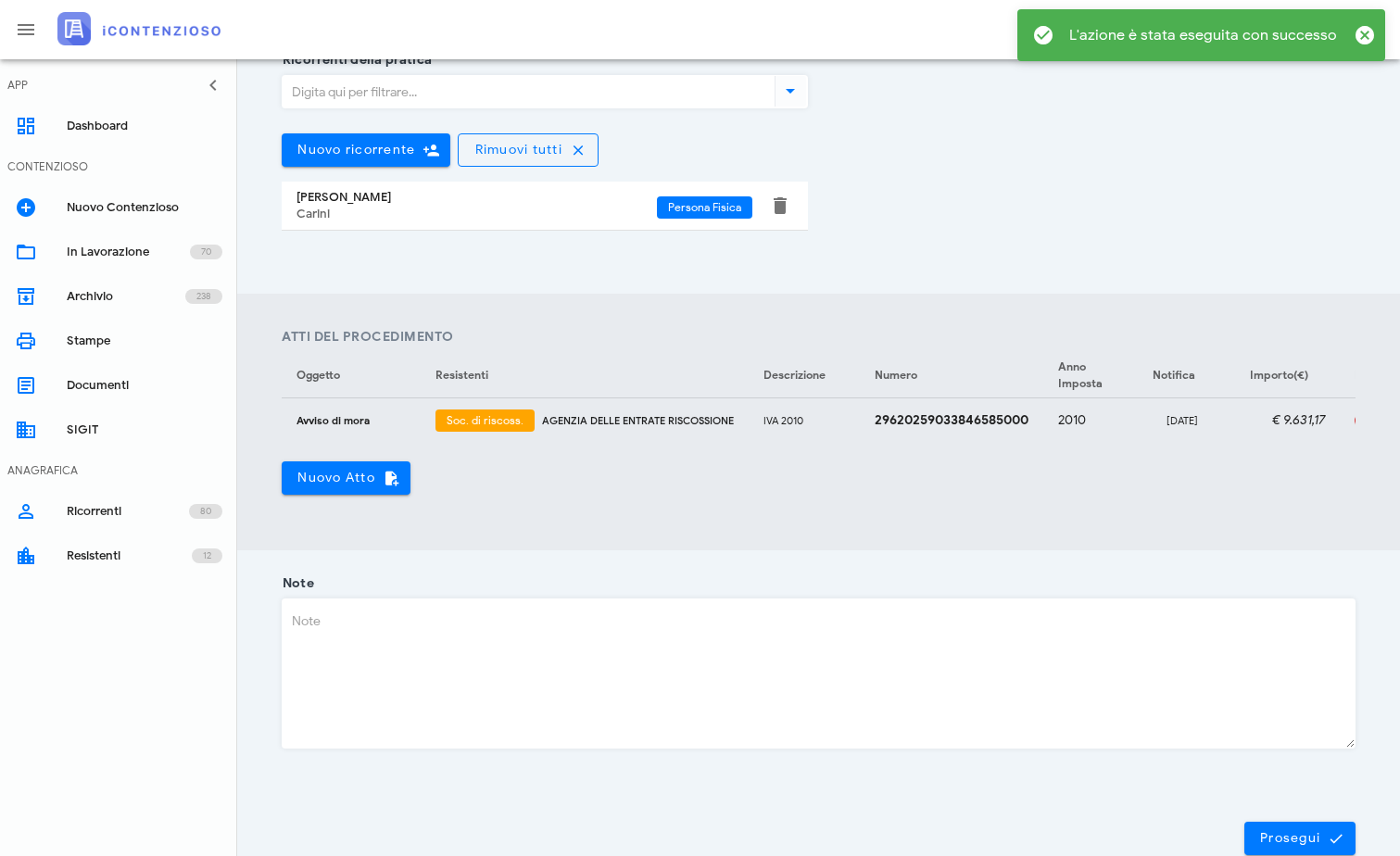
click at [709, 655] on textarea "Note" at bounding box center [818, 673] width 1072 height 148
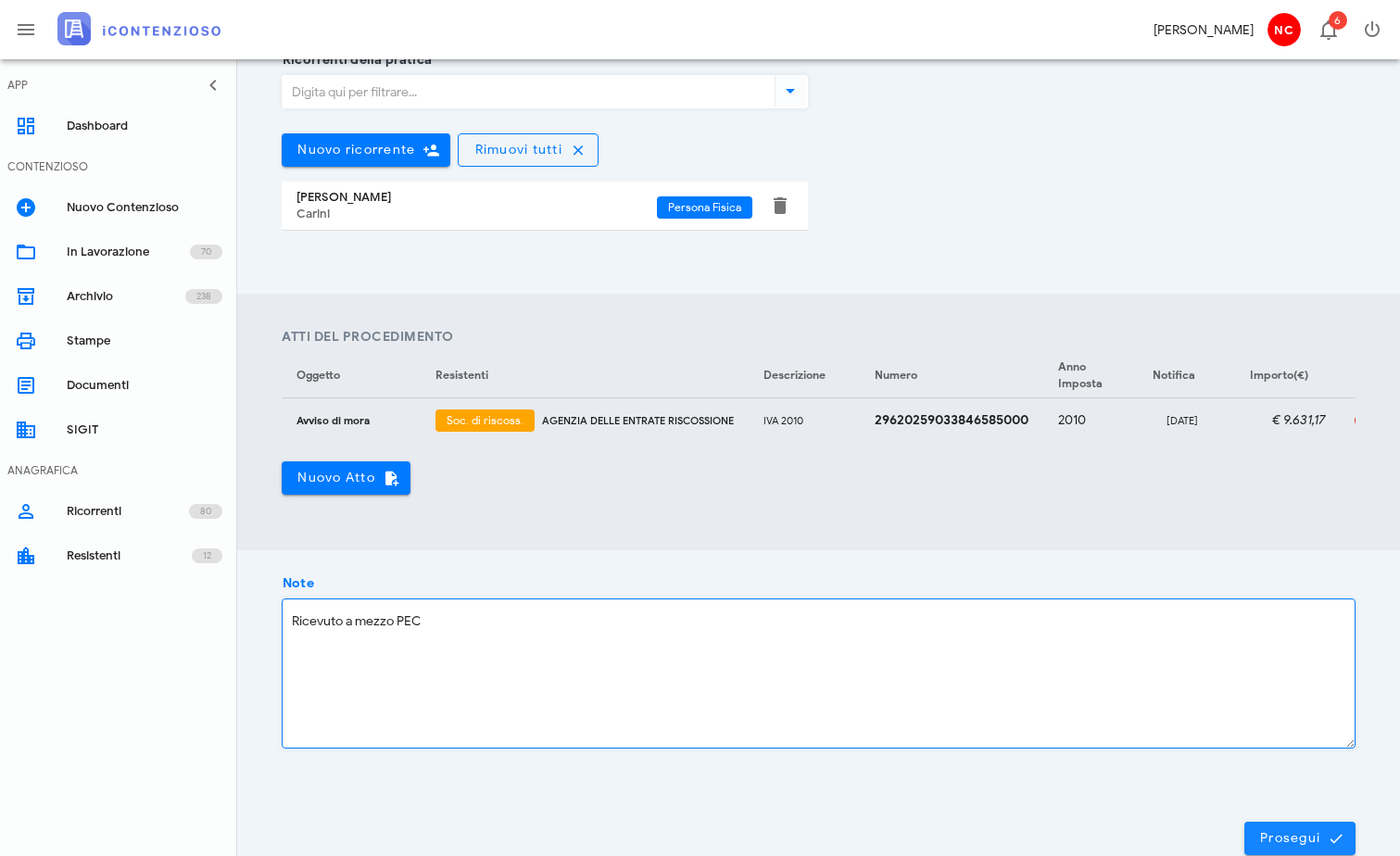
type textarea "Ricevuto a mezzo PEC"
click at [1294, 840] on button "Prosegui" at bounding box center [1300, 837] width 111 height 33
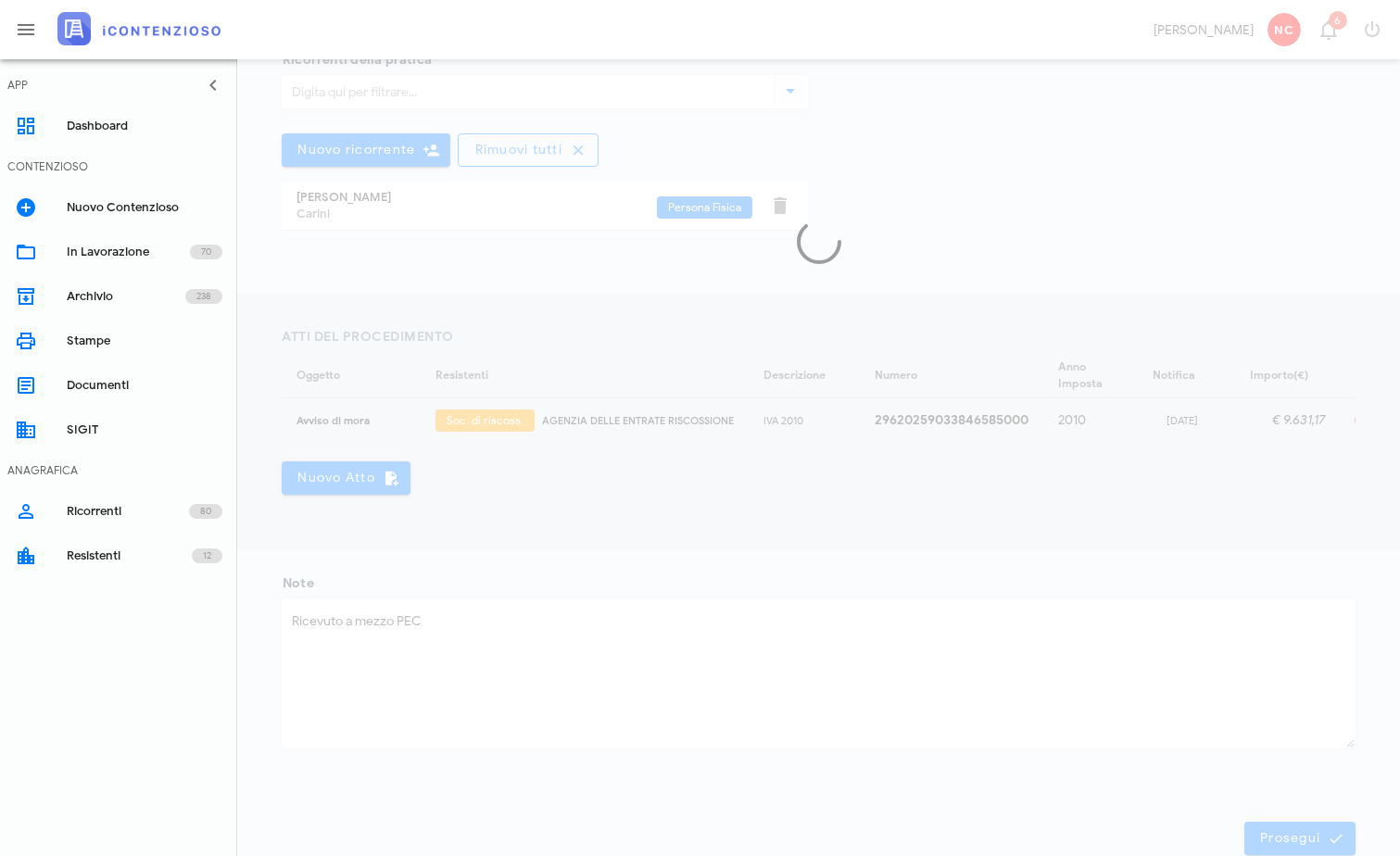
scroll to position [0, 0]
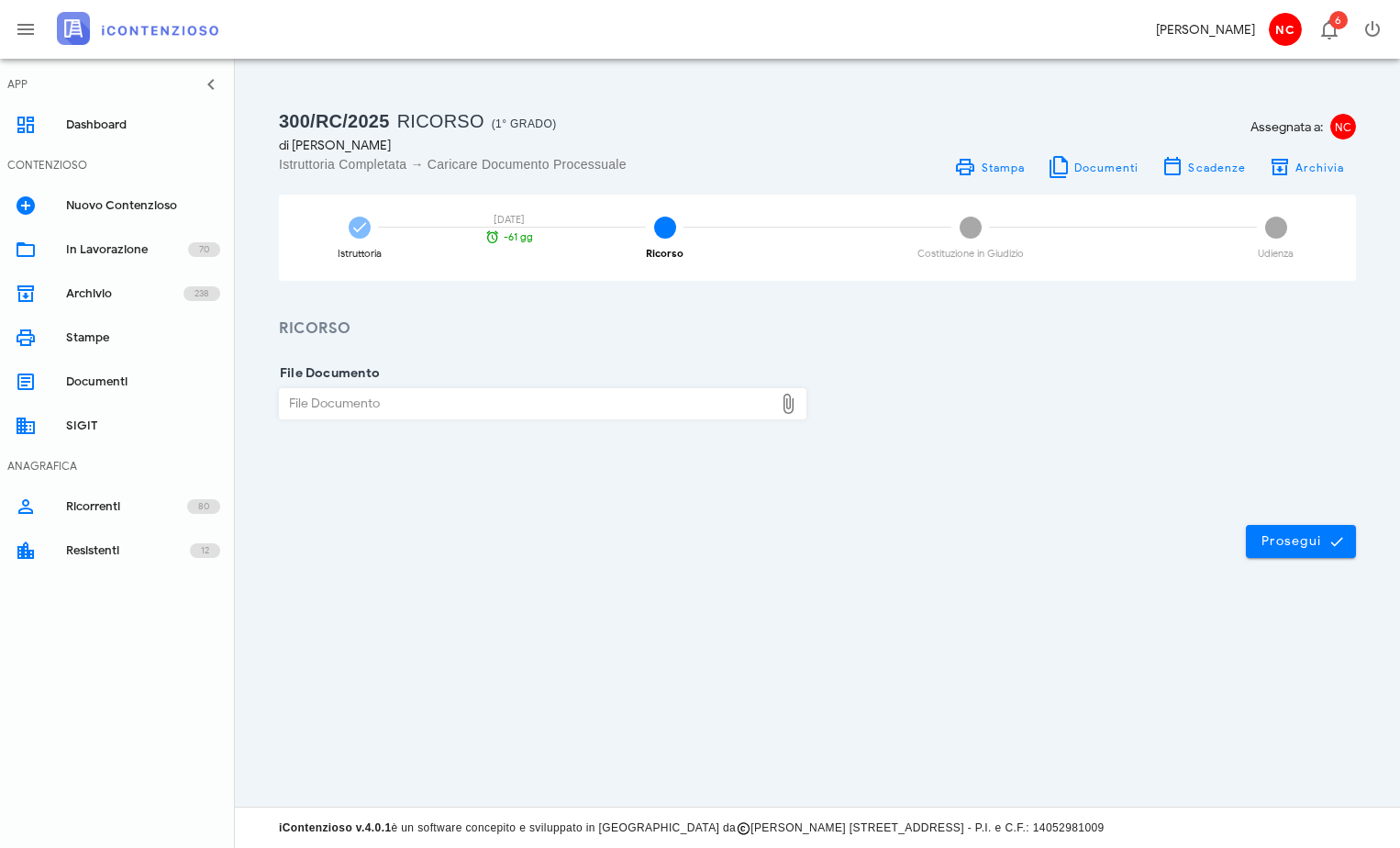
click at [567, 404] on div "File Documento" at bounding box center [527, 403] width 494 height 29
click at [1106, 172] on span "Documenti" at bounding box center [1107, 167] width 66 height 14
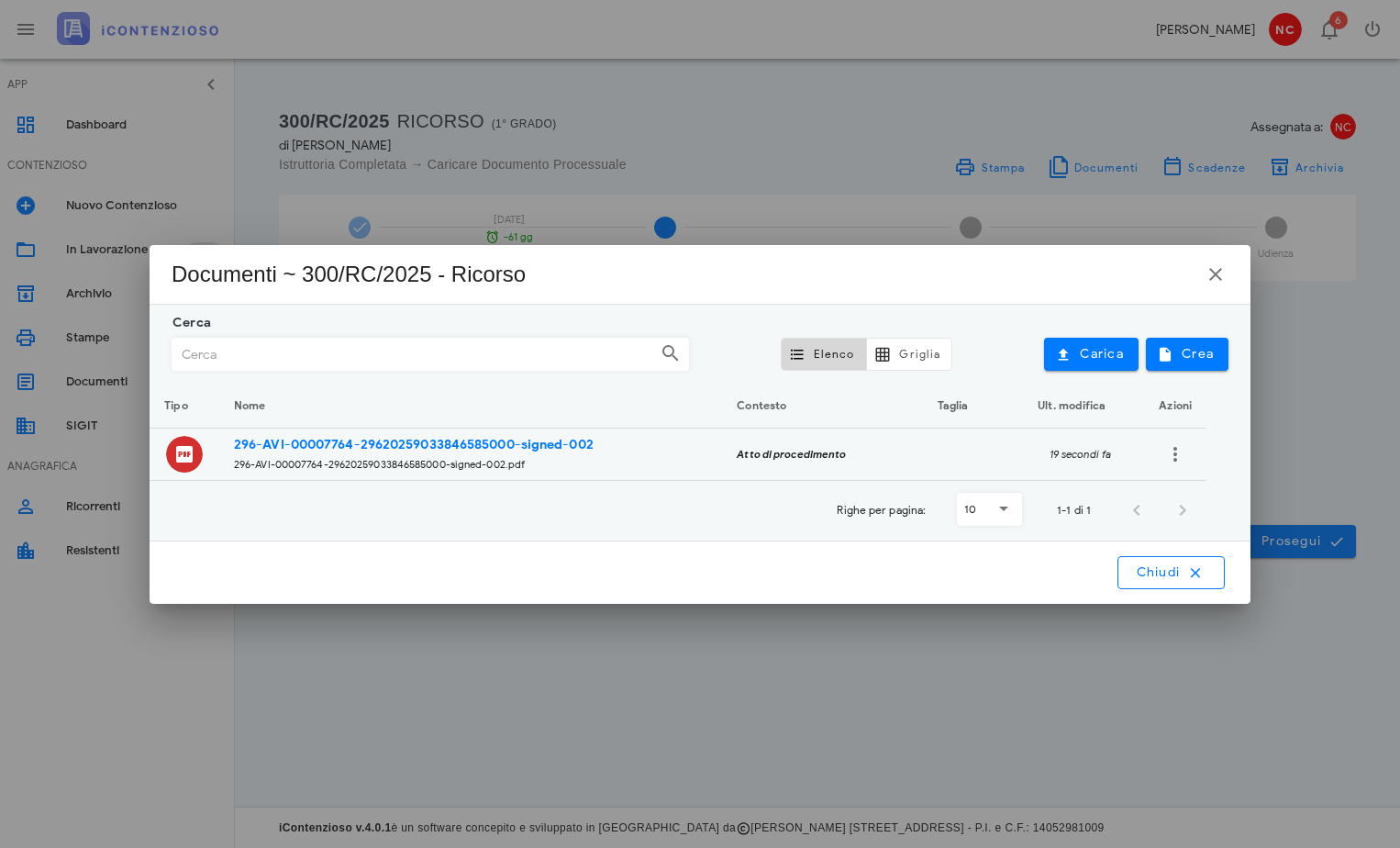
click at [524, 359] on input "Cerca" at bounding box center [414, 354] width 483 height 31
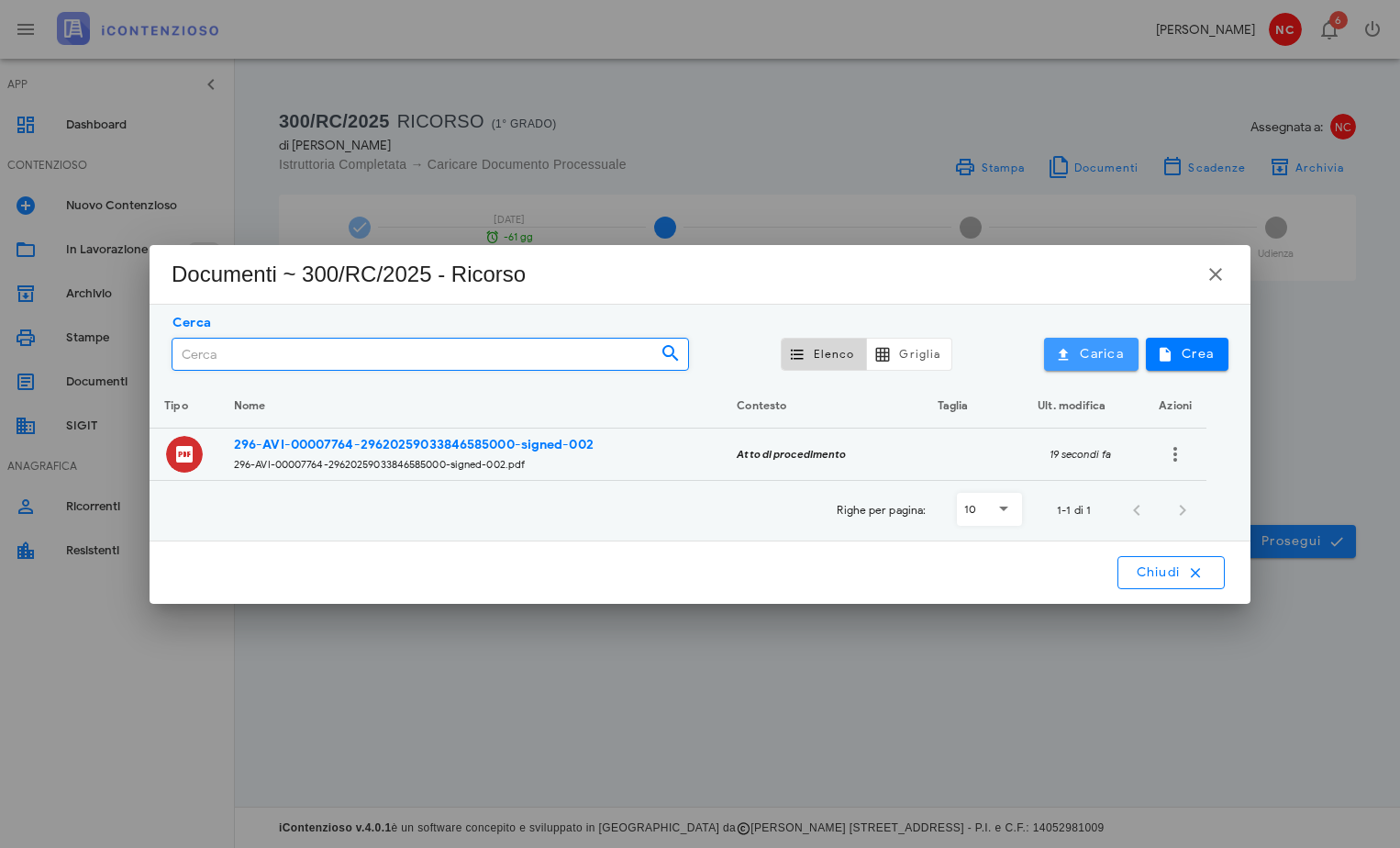
click at [1082, 354] on span "Carica" at bounding box center [1091, 353] width 66 height 16
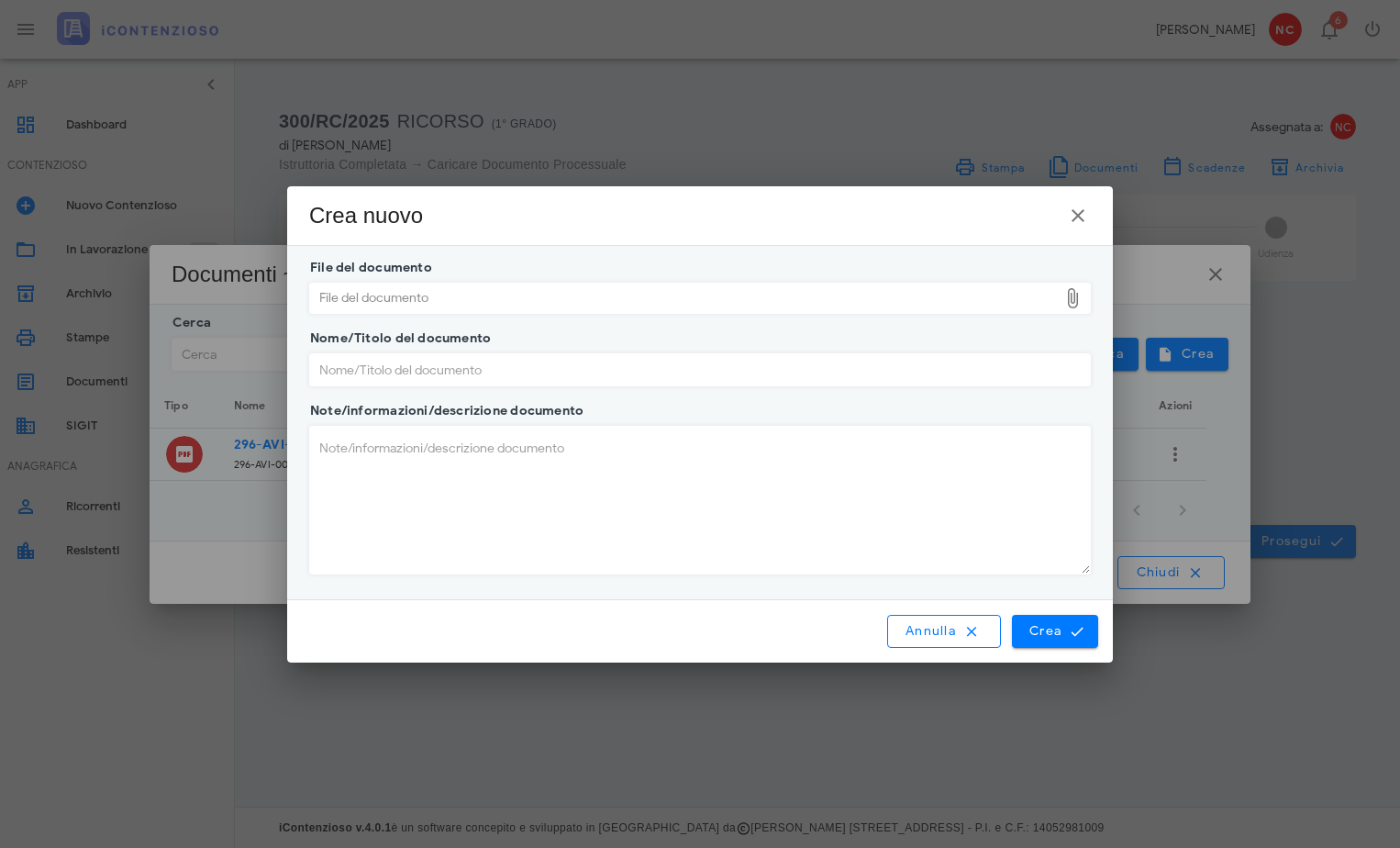
click at [545, 300] on div "File del documento" at bounding box center [683, 298] width 748 height 29
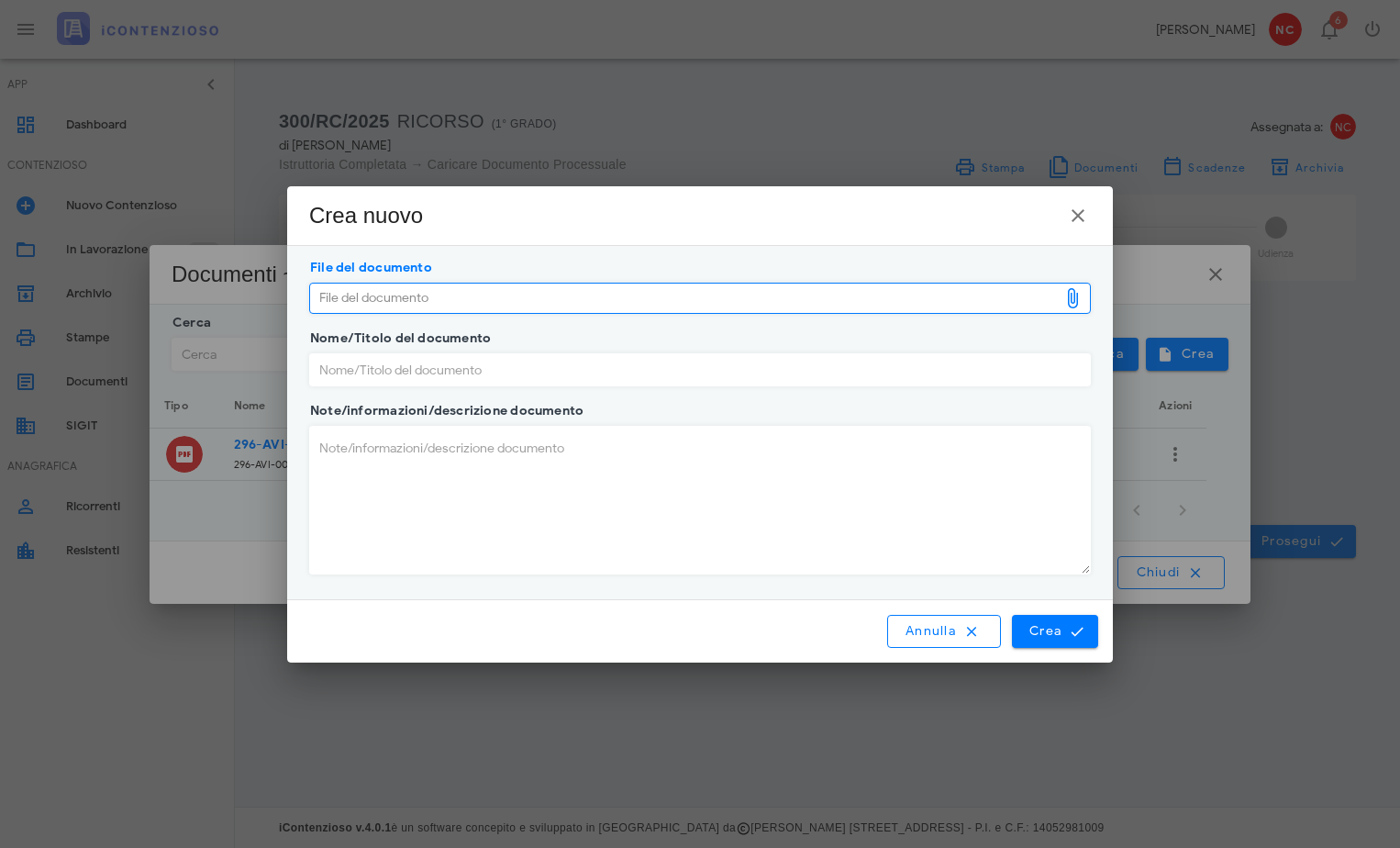
type input "C:\fakepath\AVI n. 29620259033846585000 24_09_2025.msg"
type input "AVI-n.29620259033846585000-24-09-2025.msg"
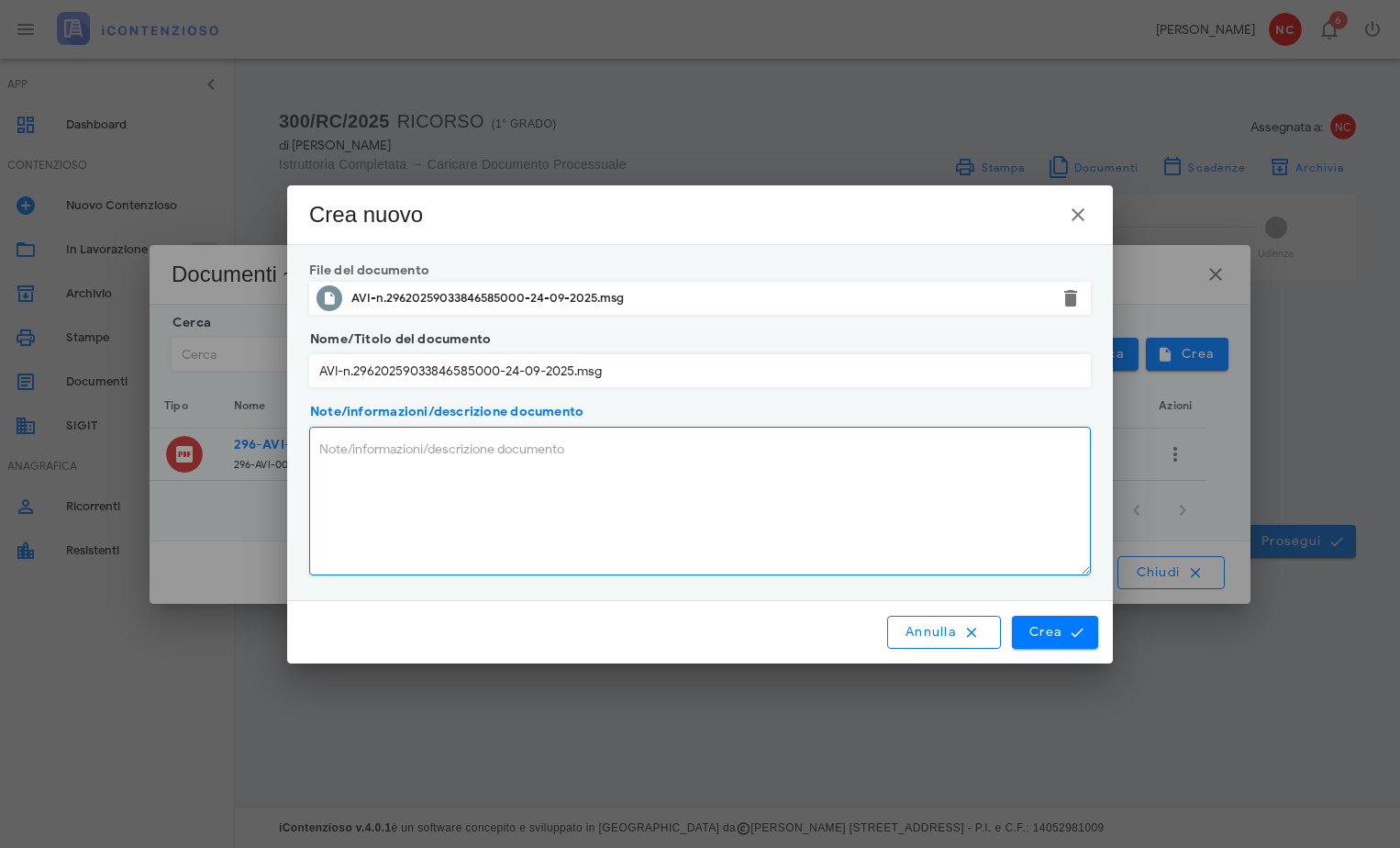
click at [628, 452] on textarea "Note/informazioni/descrizione documento" at bounding box center [700, 501] width 780 height 147
type textarea "Notifica PEC"
click at [1051, 628] on span "Crea" at bounding box center [1055, 632] width 53 height 16
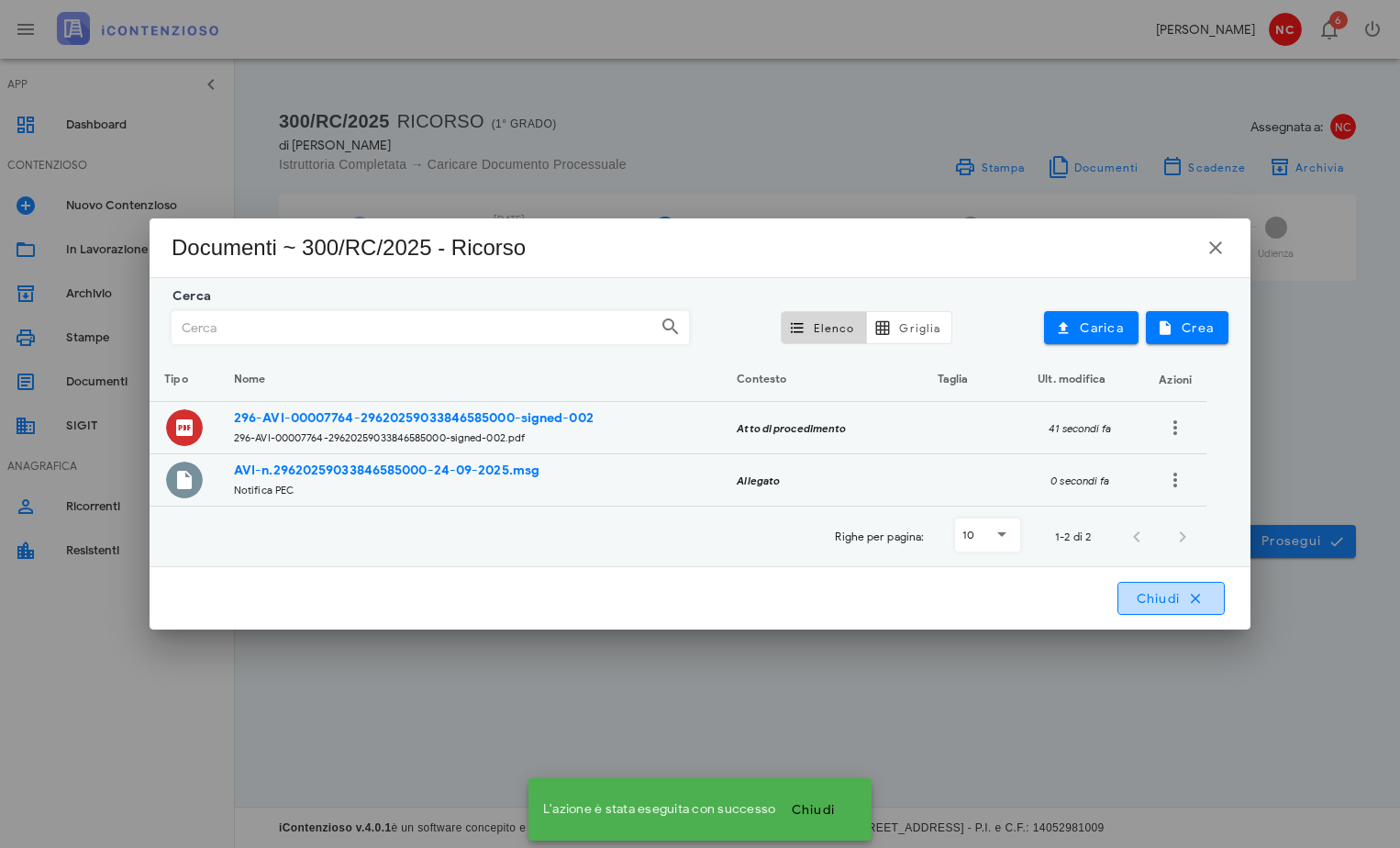
click at [1161, 608] on button "Chiudi" at bounding box center [1170, 598] width 107 height 33
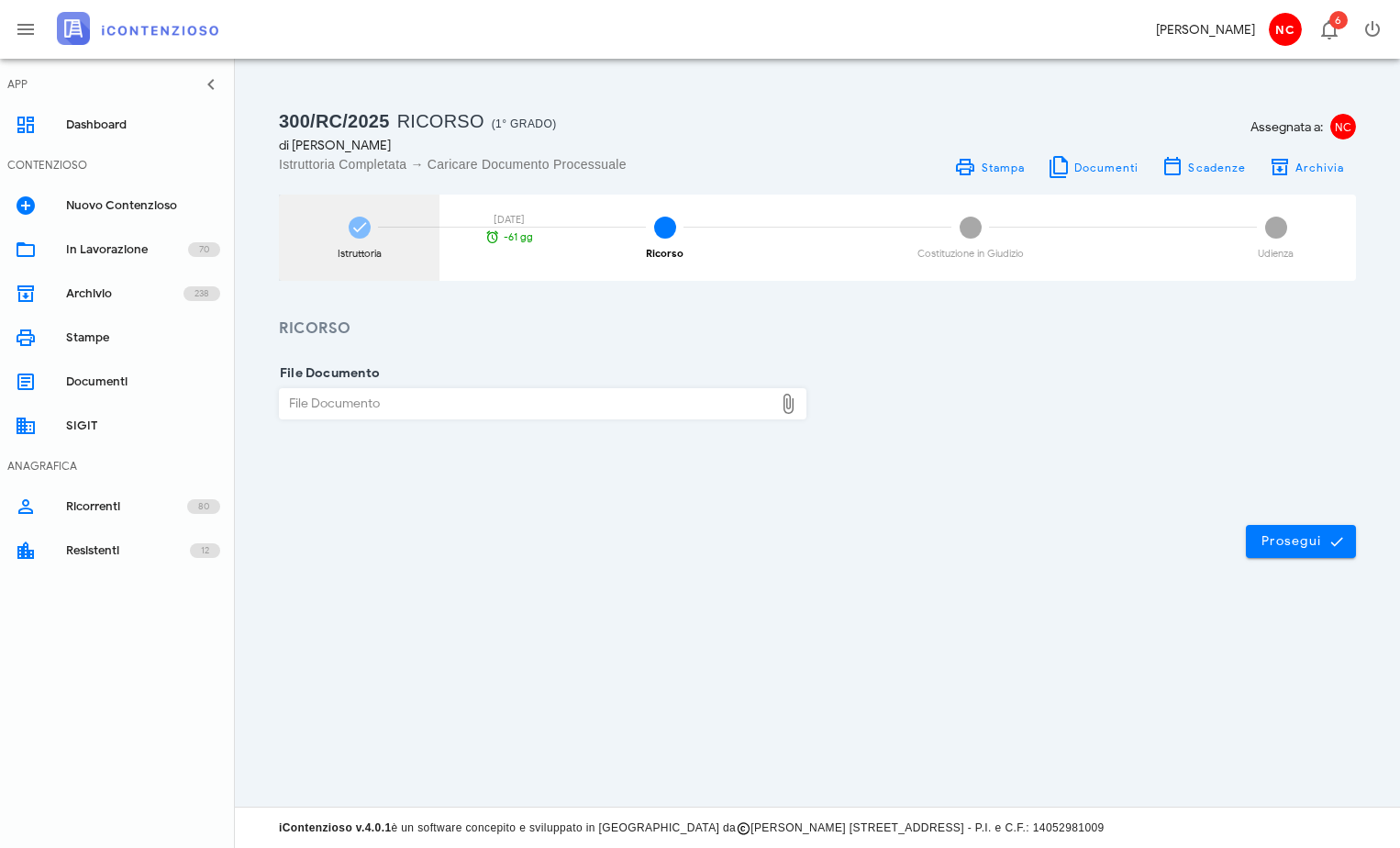
click at [367, 251] on div "Istruttoria" at bounding box center [360, 254] width 44 height 10
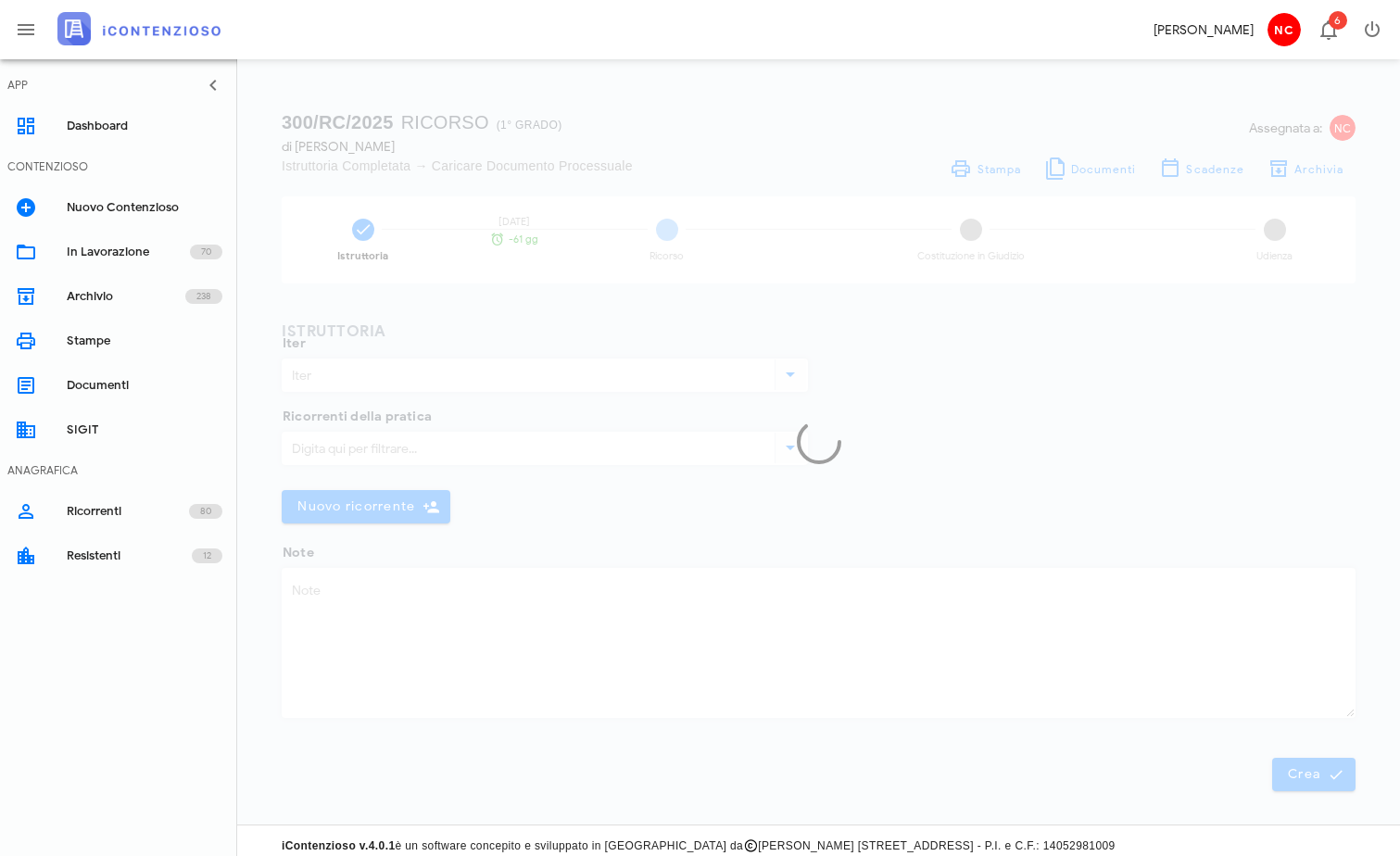
type input "Ricorso"
type textarea "Ricevuto a mezzo PEC"
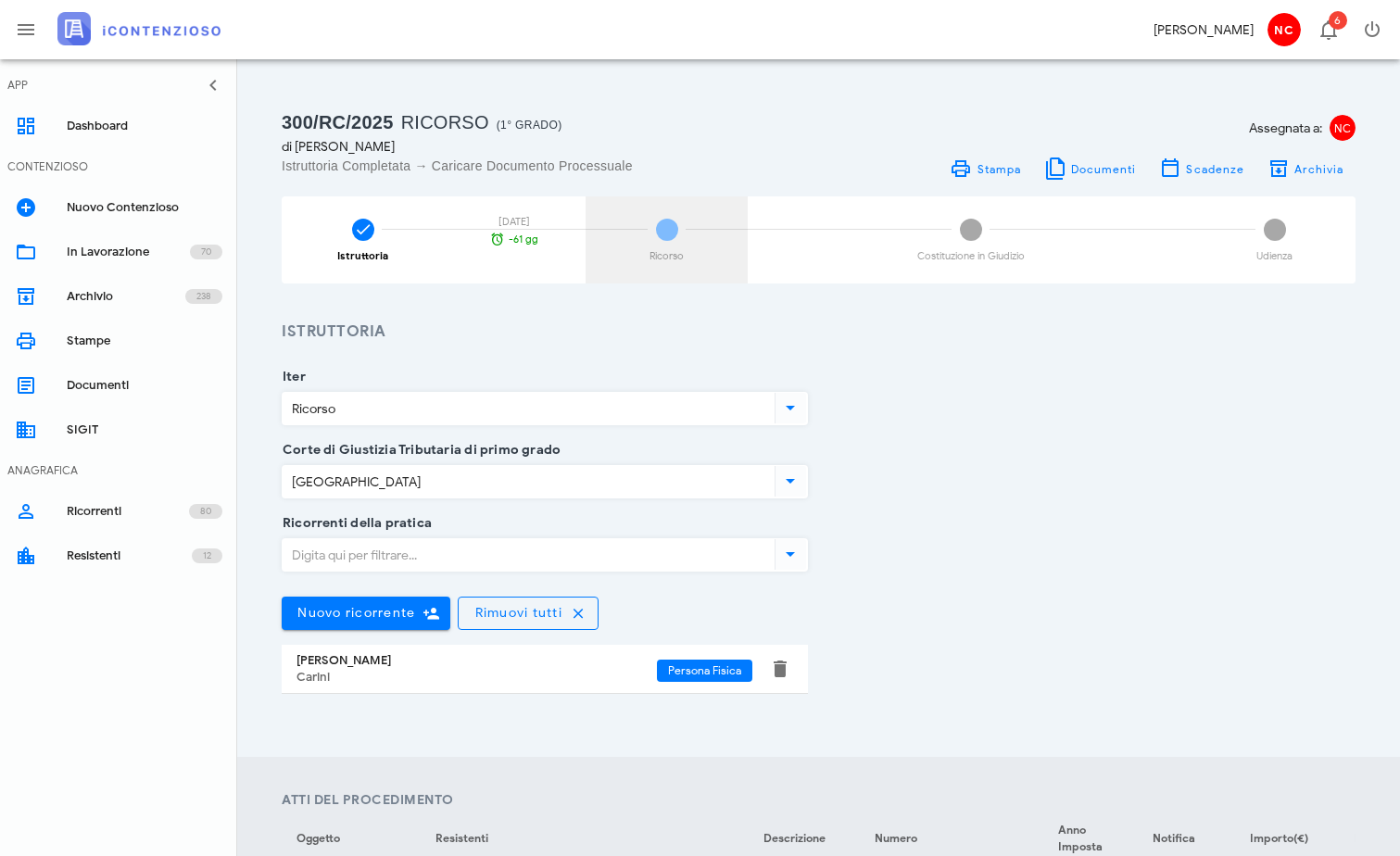
click at [676, 231] on span "2" at bounding box center [666, 229] width 22 height 22
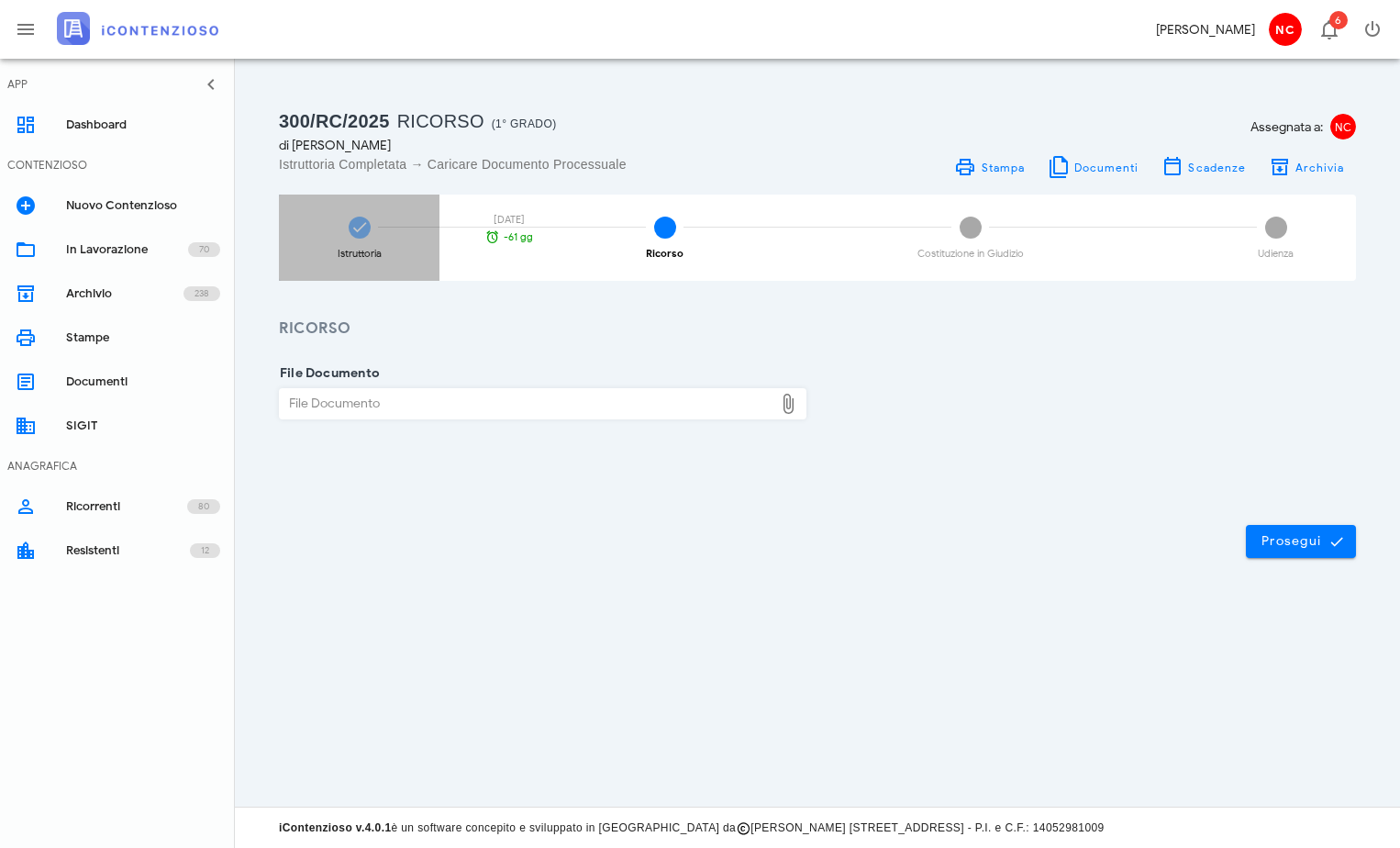
click at [357, 224] on icon at bounding box center [359, 227] width 18 height 18
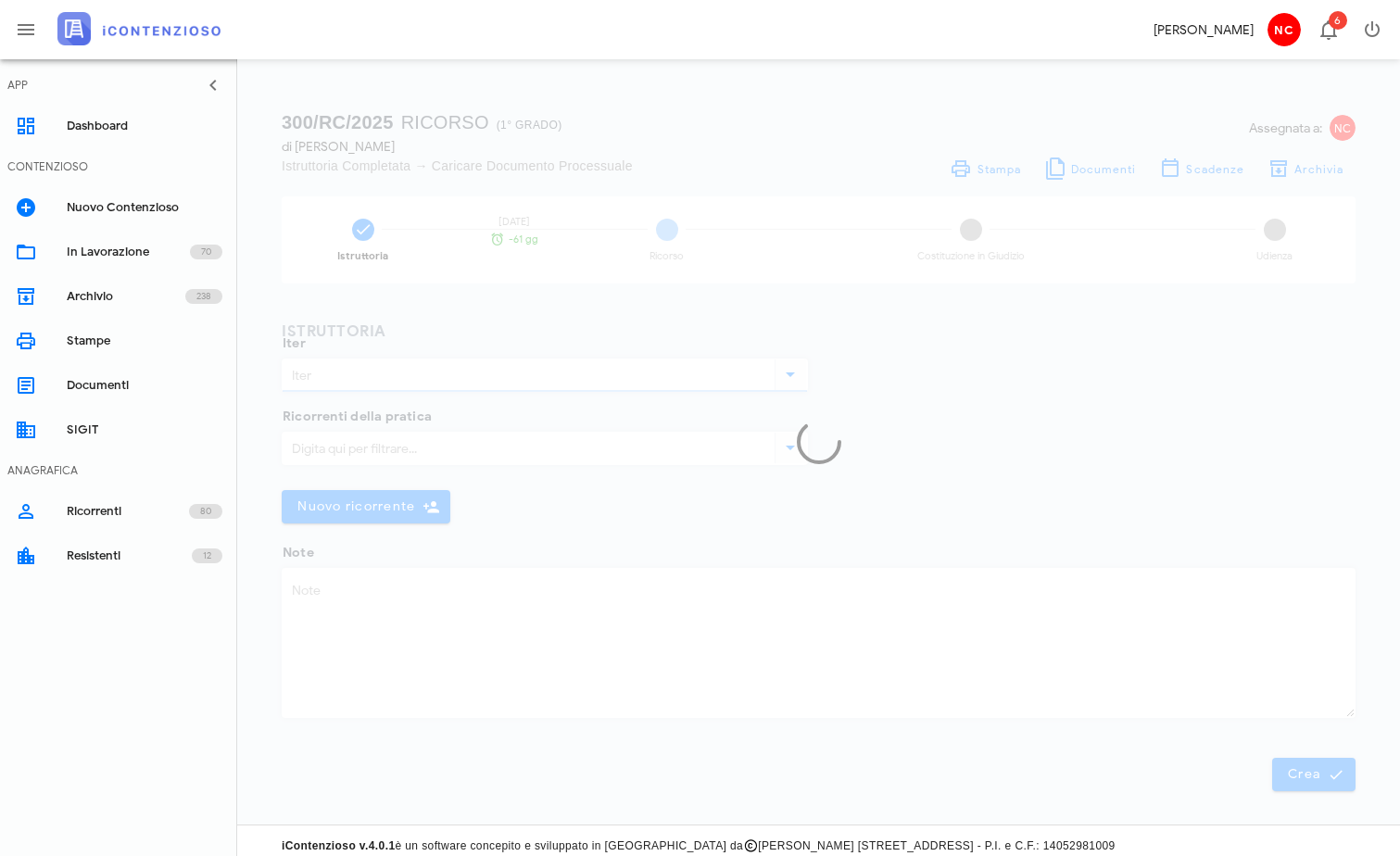
type input "Ricorso"
type textarea "Ricevuto a mezzo PEC"
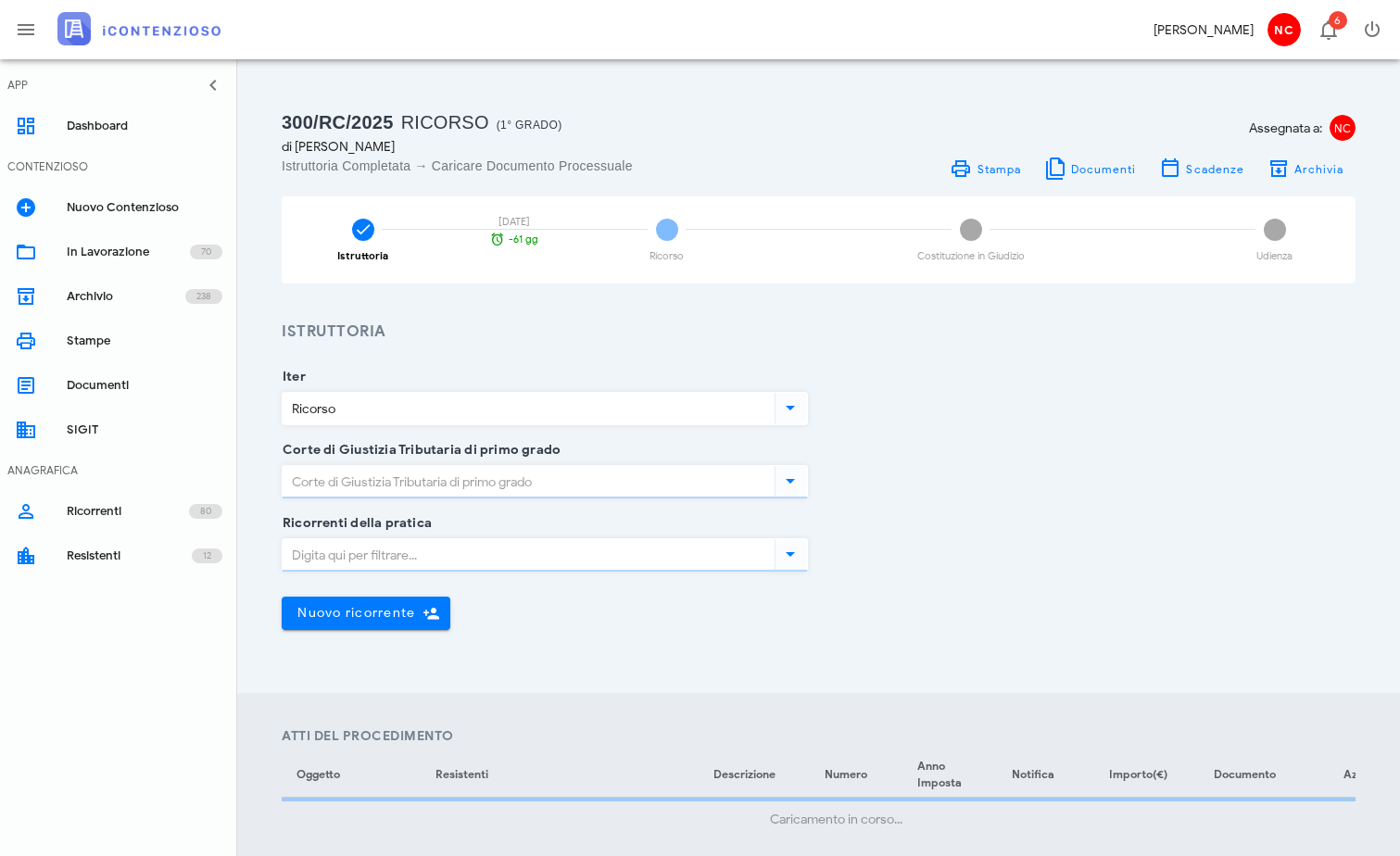
type input "[GEOGRAPHIC_DATA]"
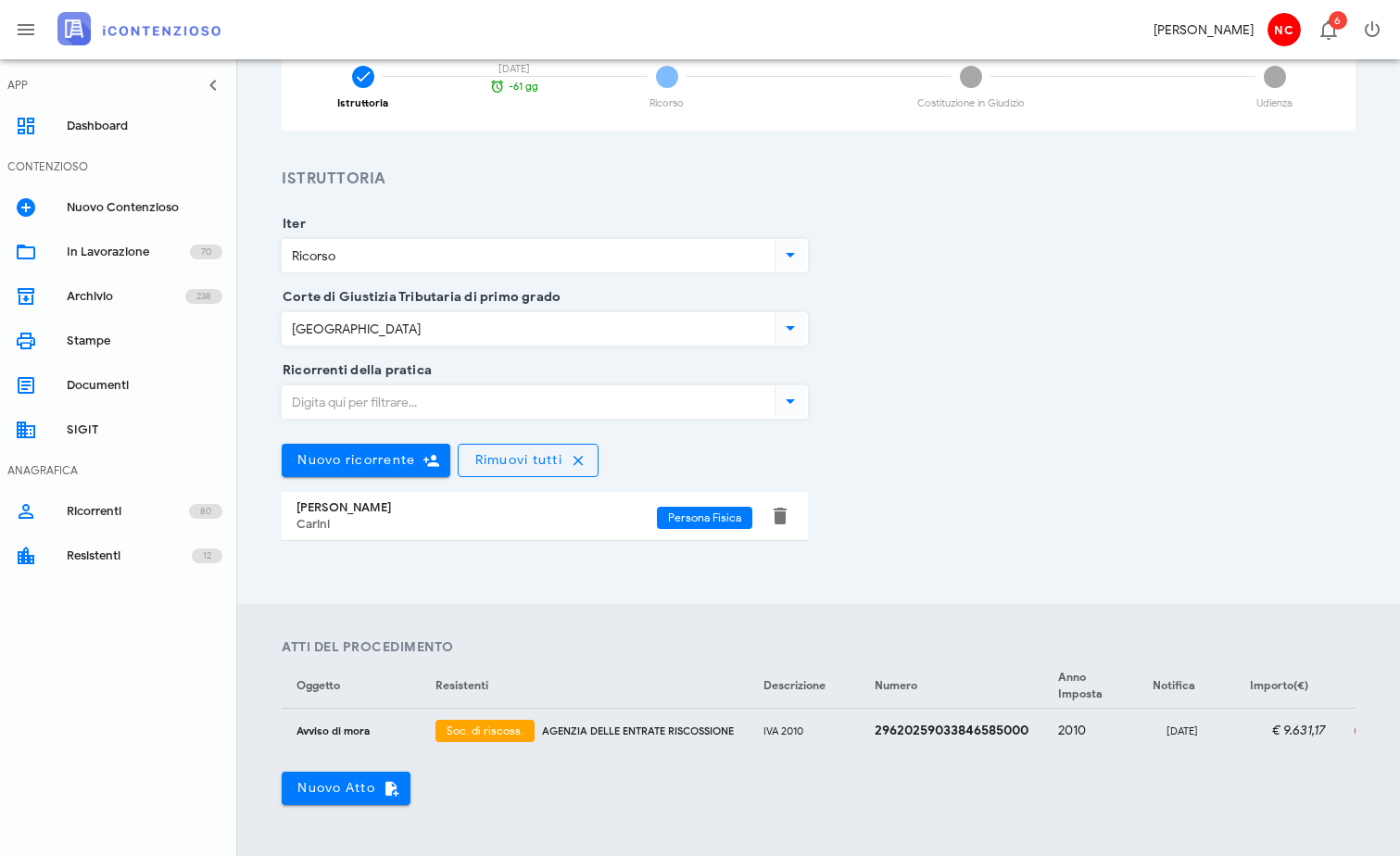
scroll to position [185, 0]
